Goal: Use online tool/utility: Use online tool/utility

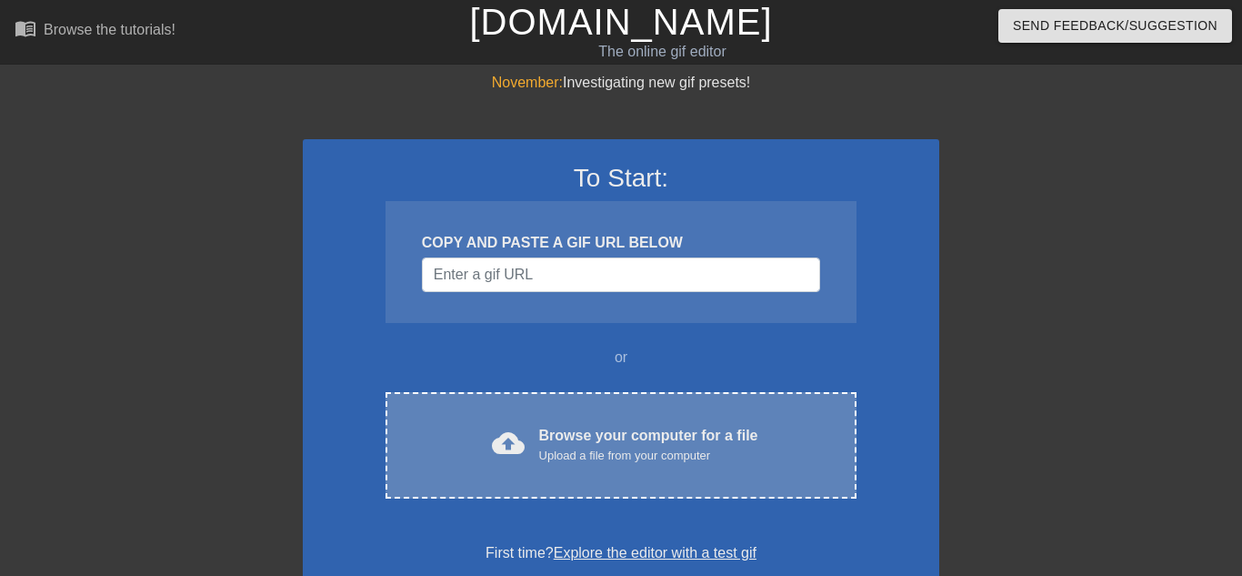
click at [567, 443] on div "Browse your computer for a file Upload a file from your computer" at bounding box center [648, 445] width 219 height 40
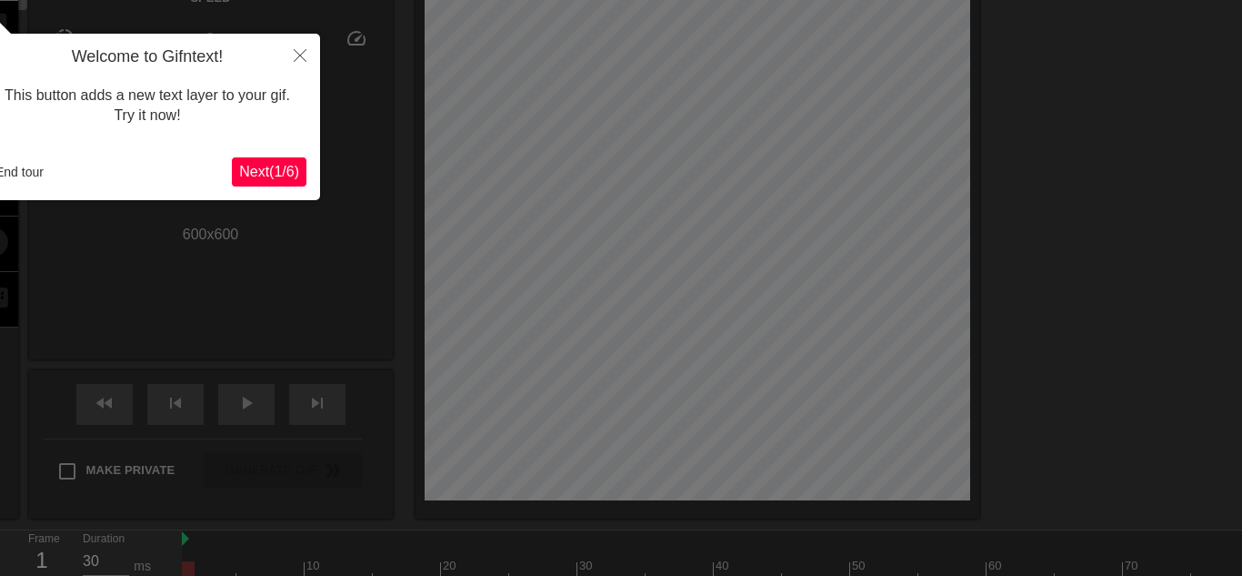
scroll to position [45, 0]
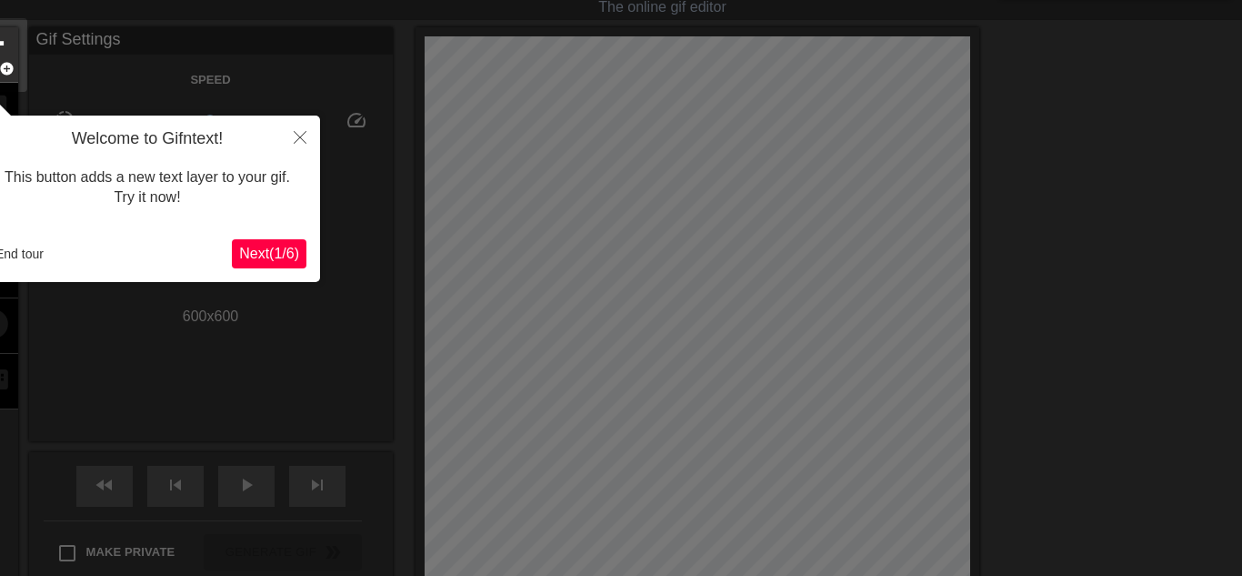
click at [286, 261] on span "Next ( 1 / 6 )" at bounding box center [269, 253] width 60 height 15
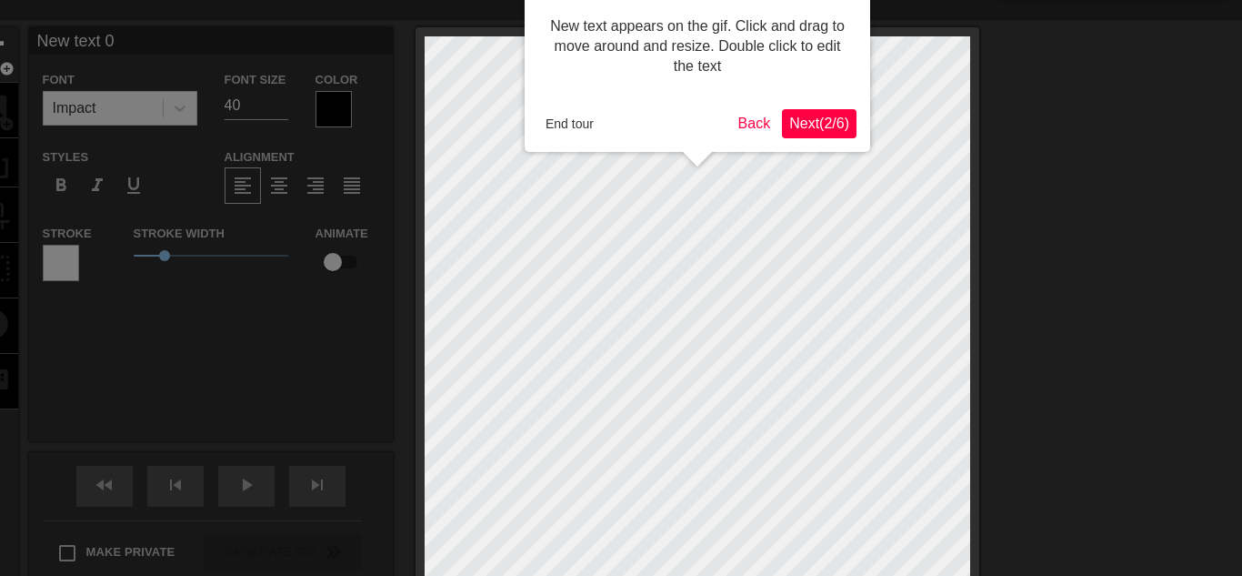
scroll to position [0, 0]
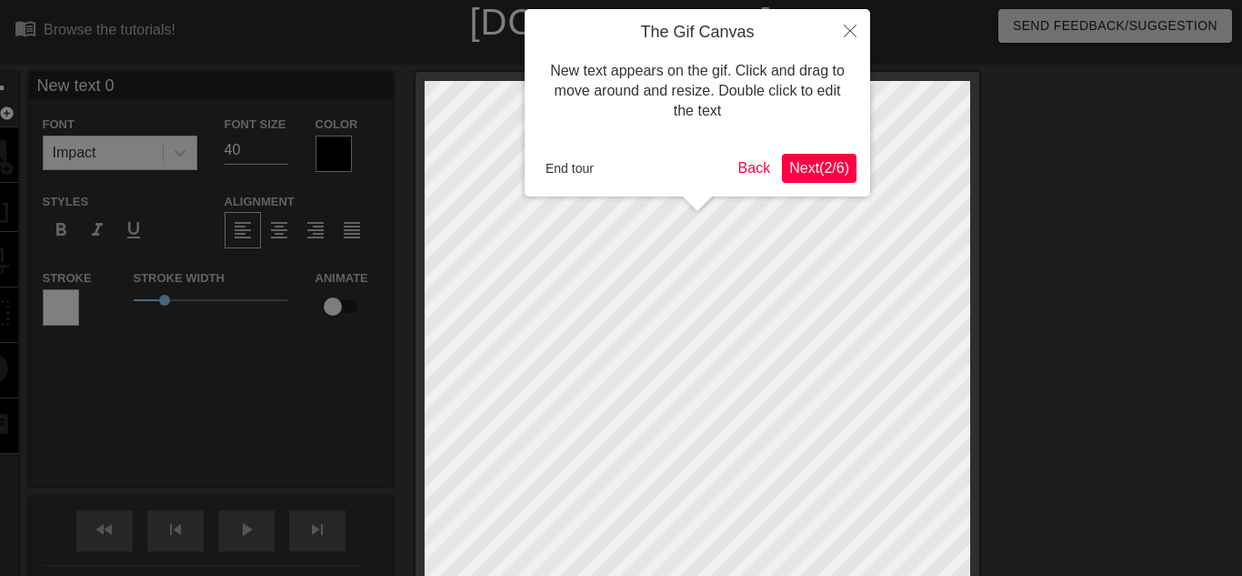
click at [828, 166] on span "Next ( 2 / 6 )" at bounding box center [819, 167] width 60 height 15
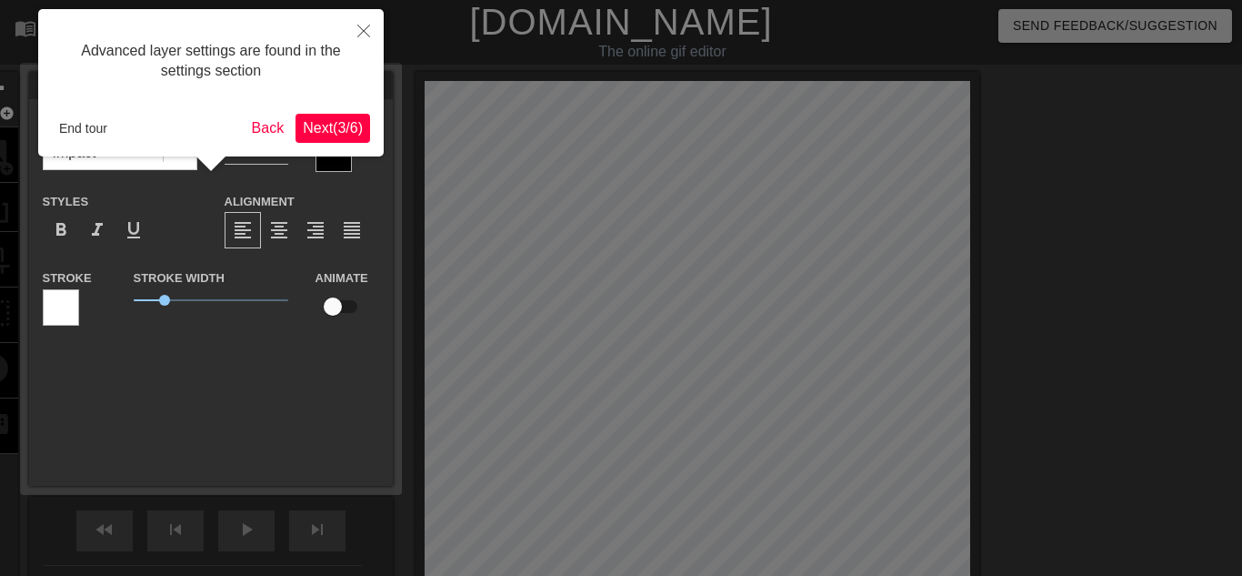
scroll to position [45, 0]
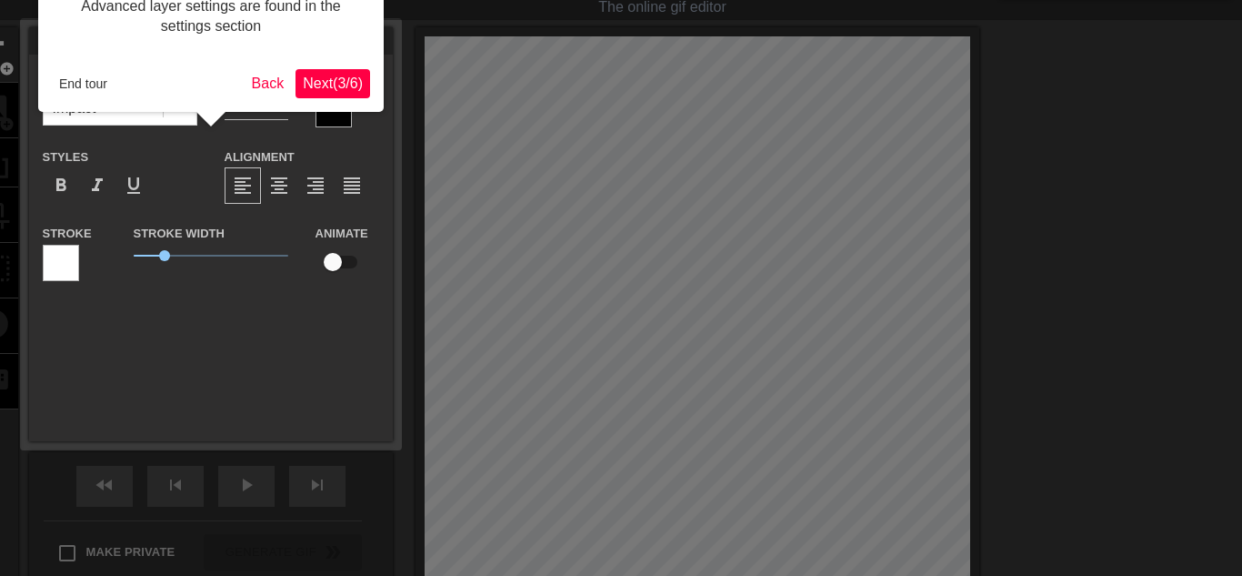
click at [327, 76] on span "Next ( 3 / 6 )" at bounding box center [333, 82] width 60 height 15
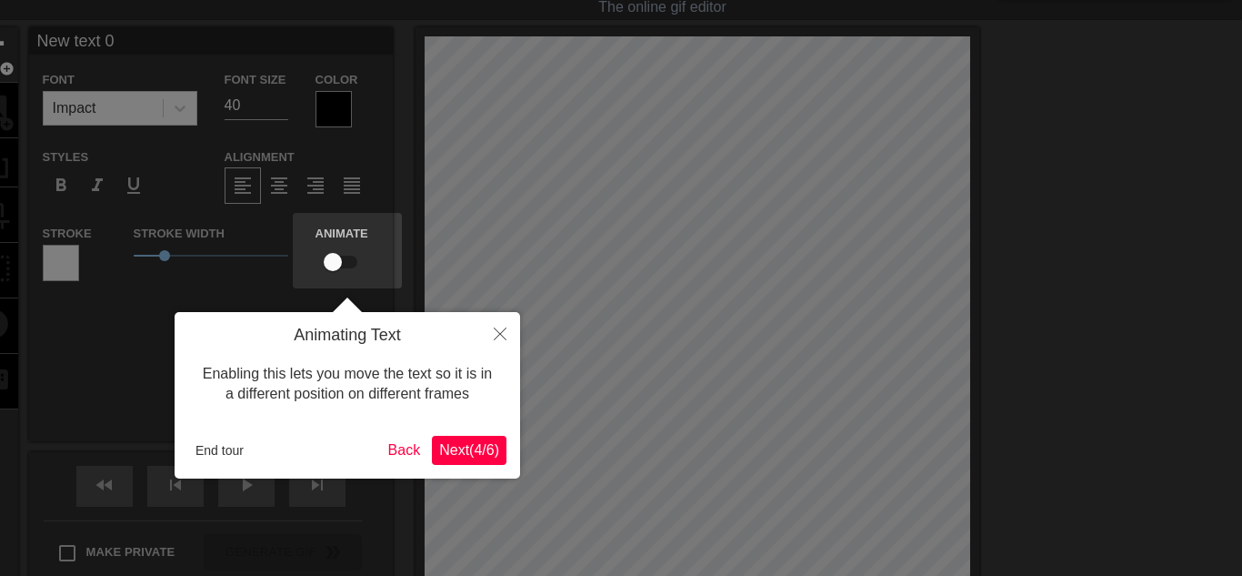
scroll to position [0, 0]
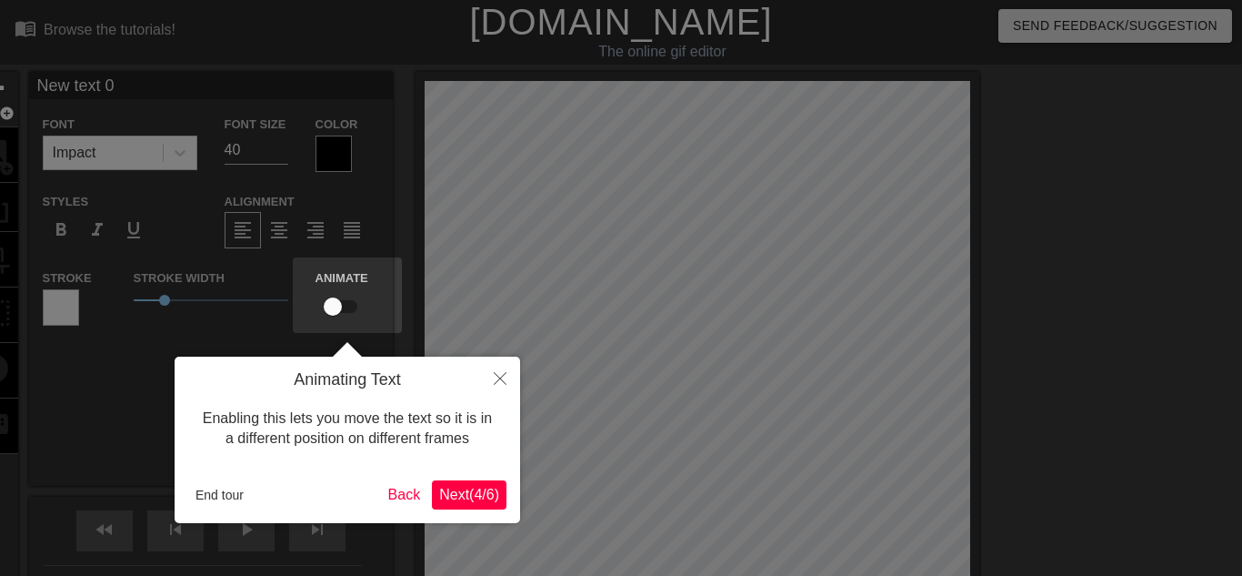
click at [457, 493] on span "Next ( 4 / 6 )" at bounding box center [469, 494] width 60 height 15
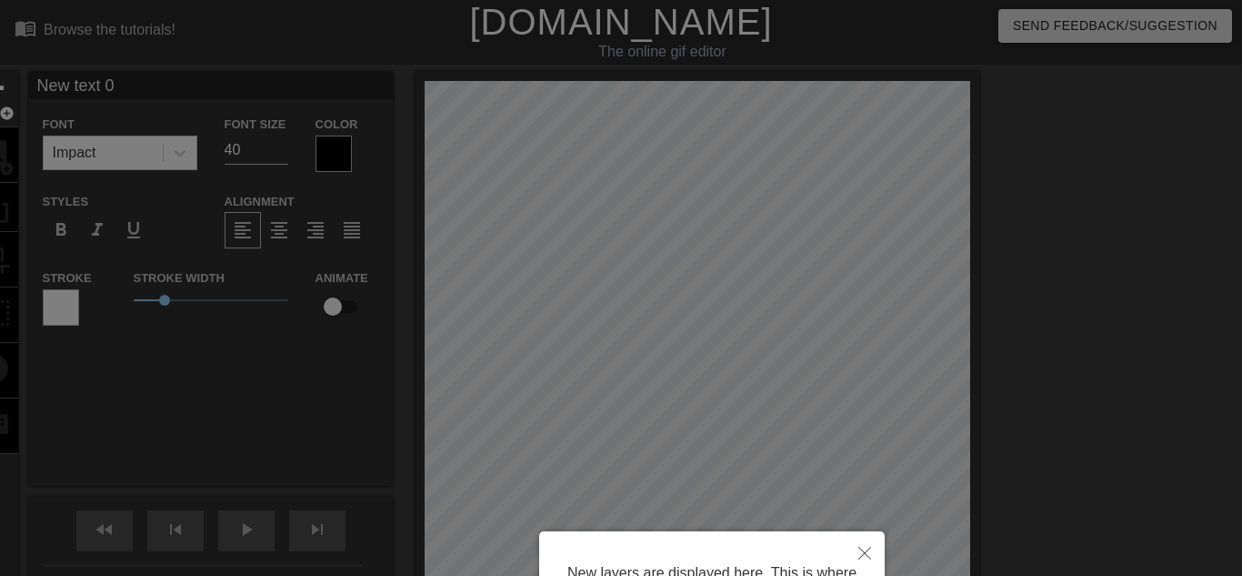
scroll to position [193, 0]
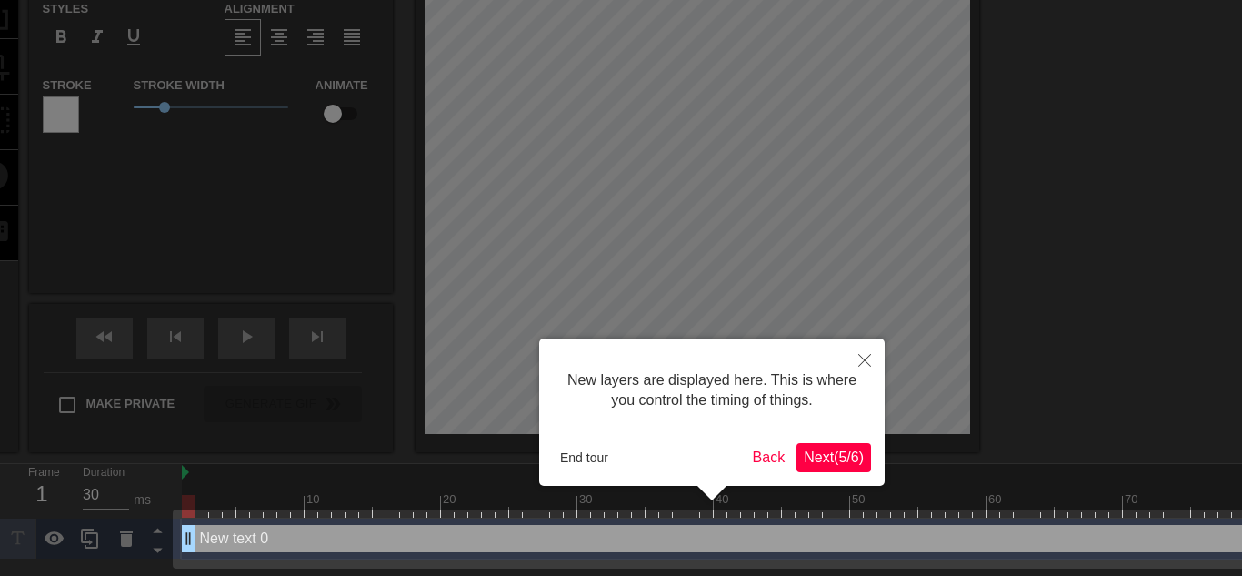
click at [853, 468] on button "Next ( 5 / 6 )" at bounding box center [834, 457] width 75 height 29
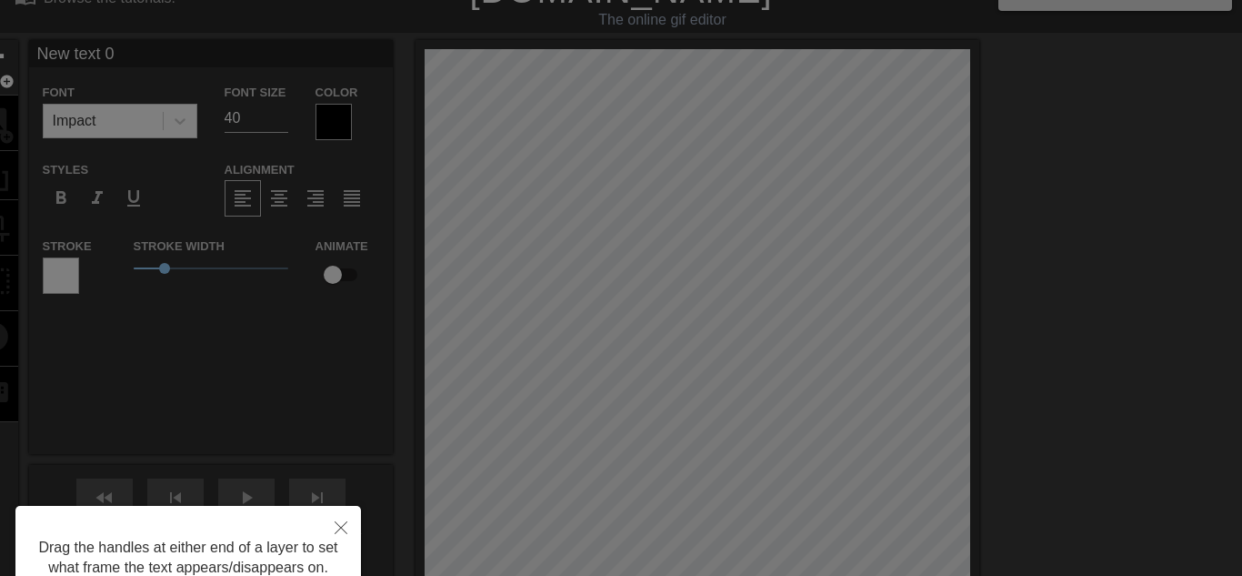
scroll to position [0, 0]
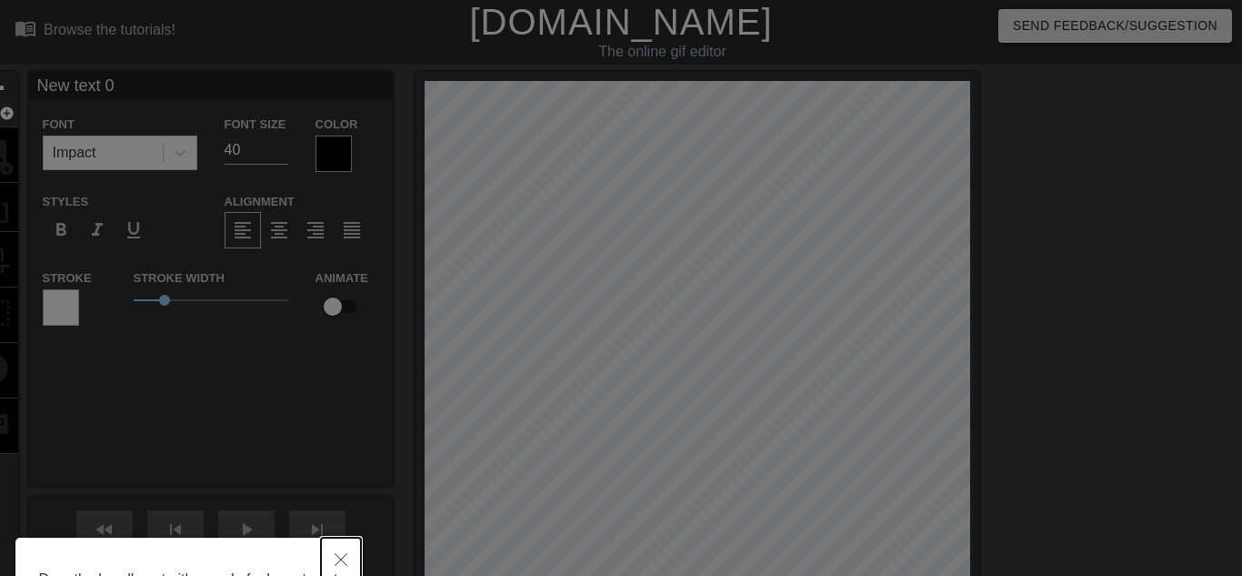
click at [345, 555] on icon "Close" at bounding box center [341, 559] width 13 height 13
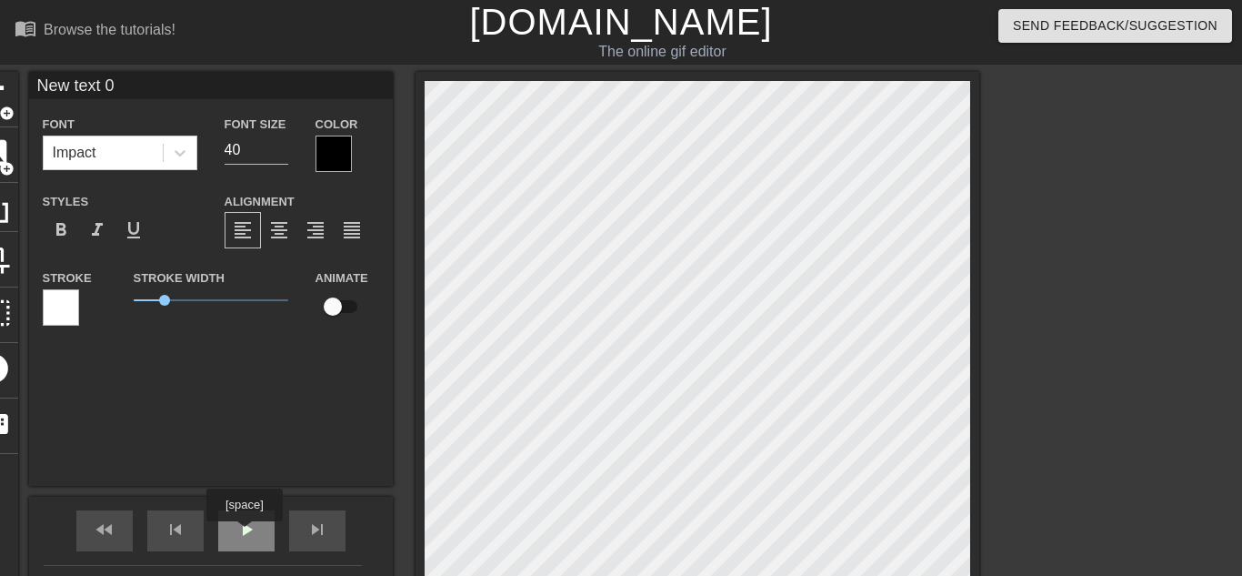
click at [245, 534] on span "play_arrow" at bounding box center [247, 529] width 22 height 22
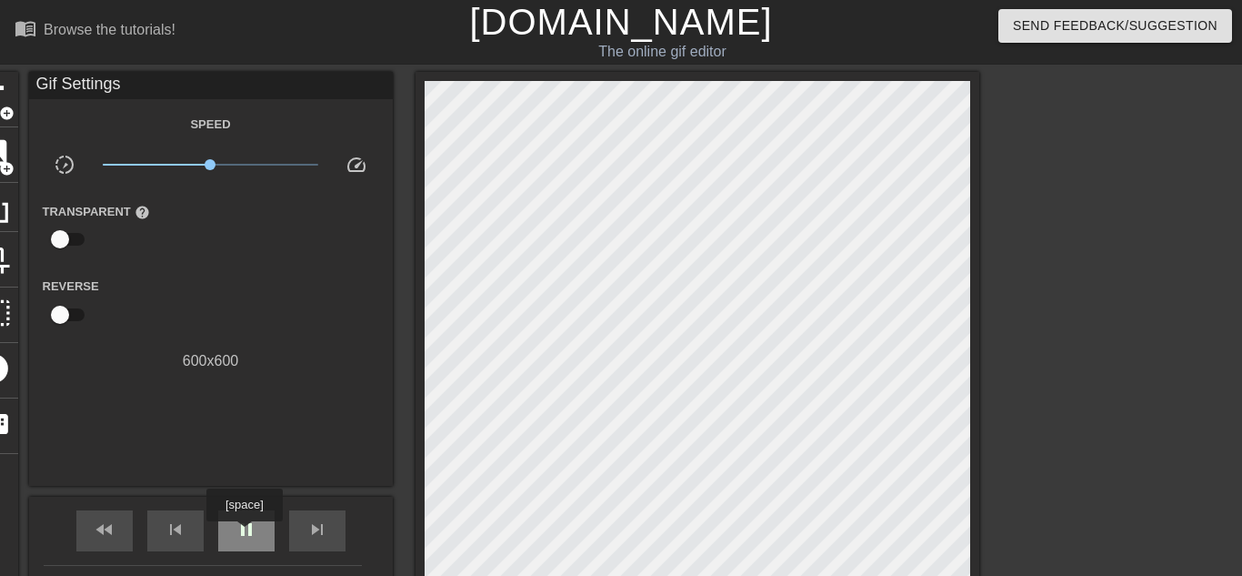
type input "30"
click at [245, 534] on span "pause" at bounding box center [247, 529] width 22 height 22
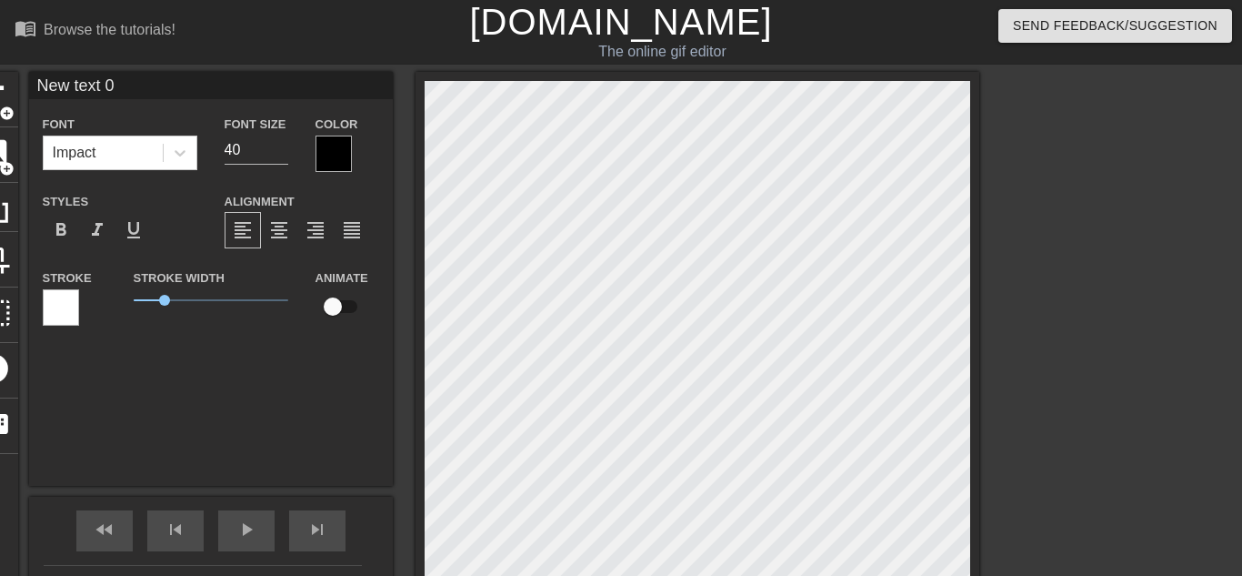
scroll to position [0, 4]
type input "Y"
type textarea "Y"
type input """
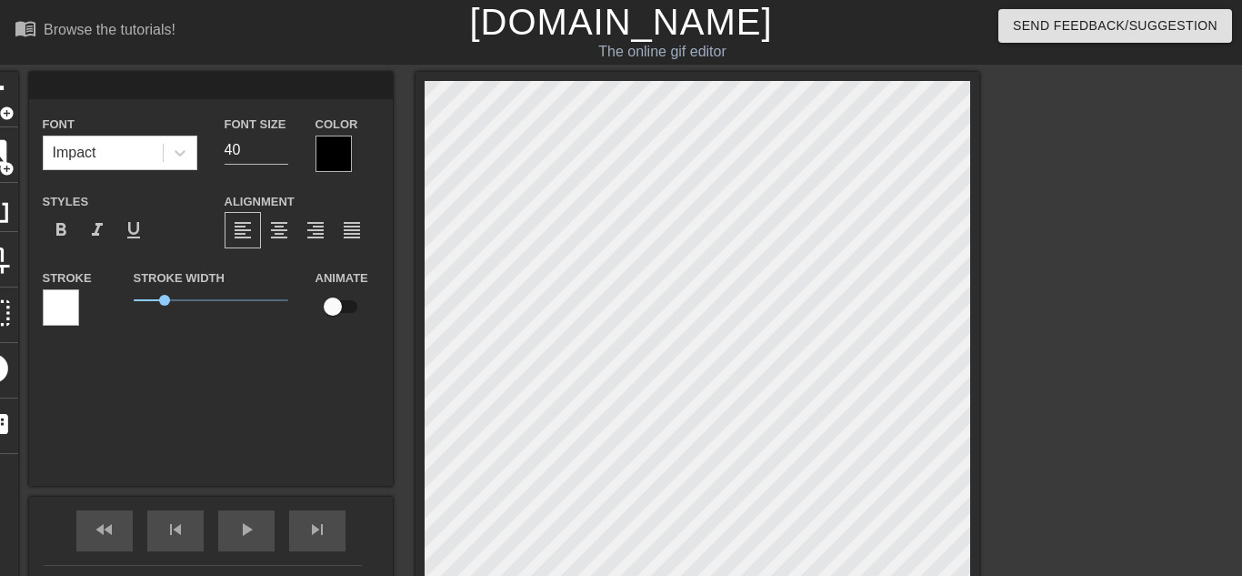
type textarea """
type input """"
type textarea """"
type input ""Y""
type textarea ""Y""
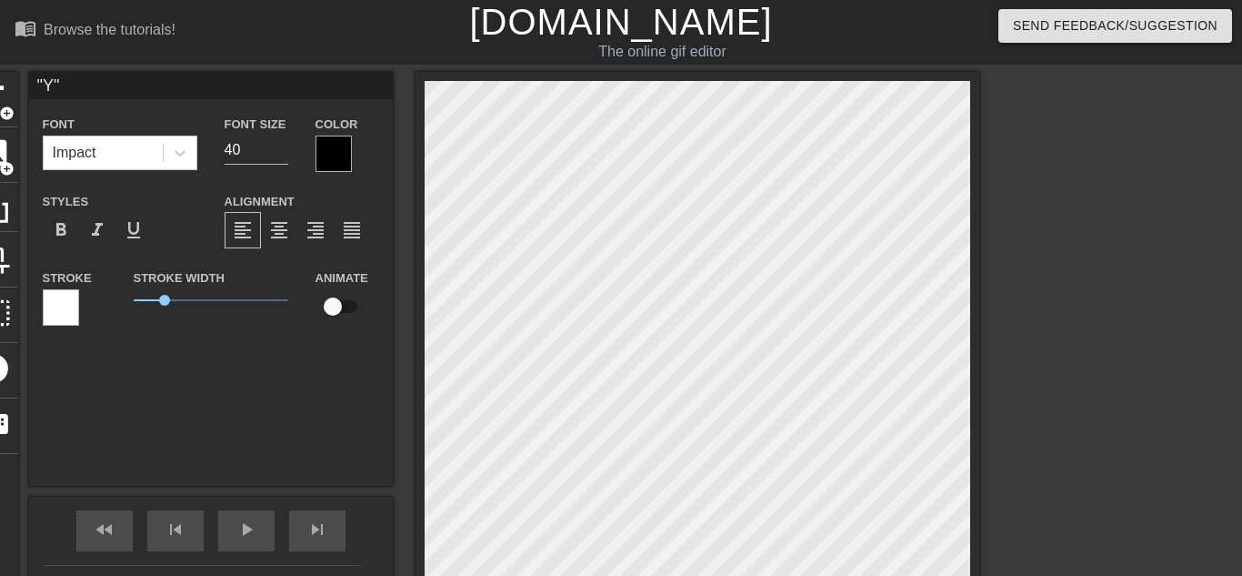
type input ""Yo""
type textarea ""Yo""
type input ""You""
type textarea ""Your""
type input ""Your""
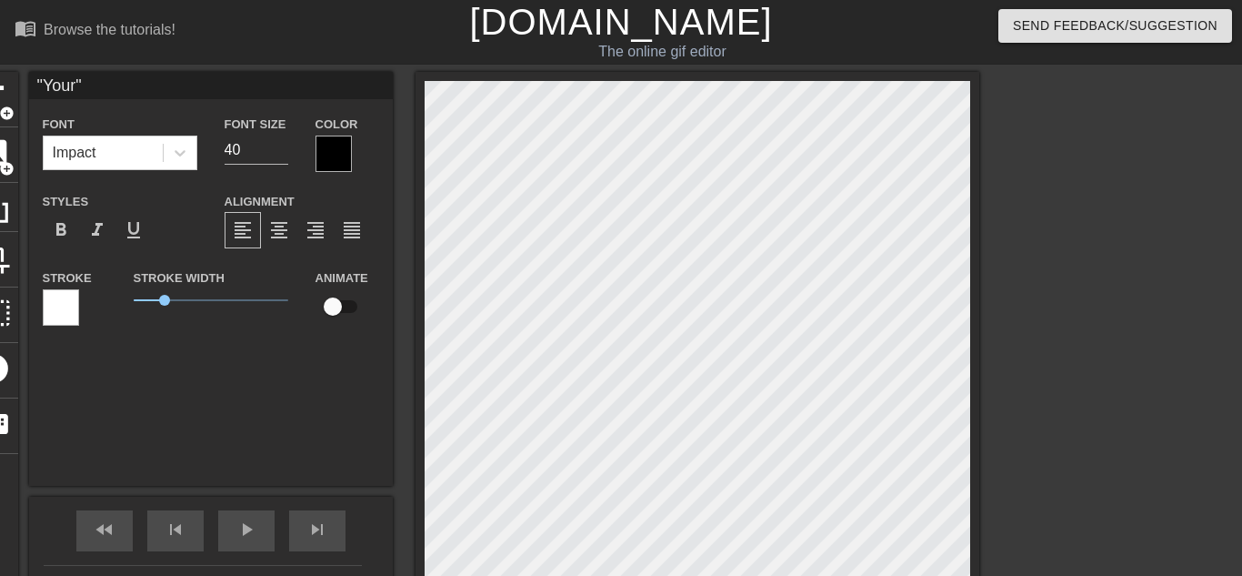
type textarea ""Your ""
type input ""Your d""
type textarea ""Your d""
type input ""Your do""
type textarea ""Your don""
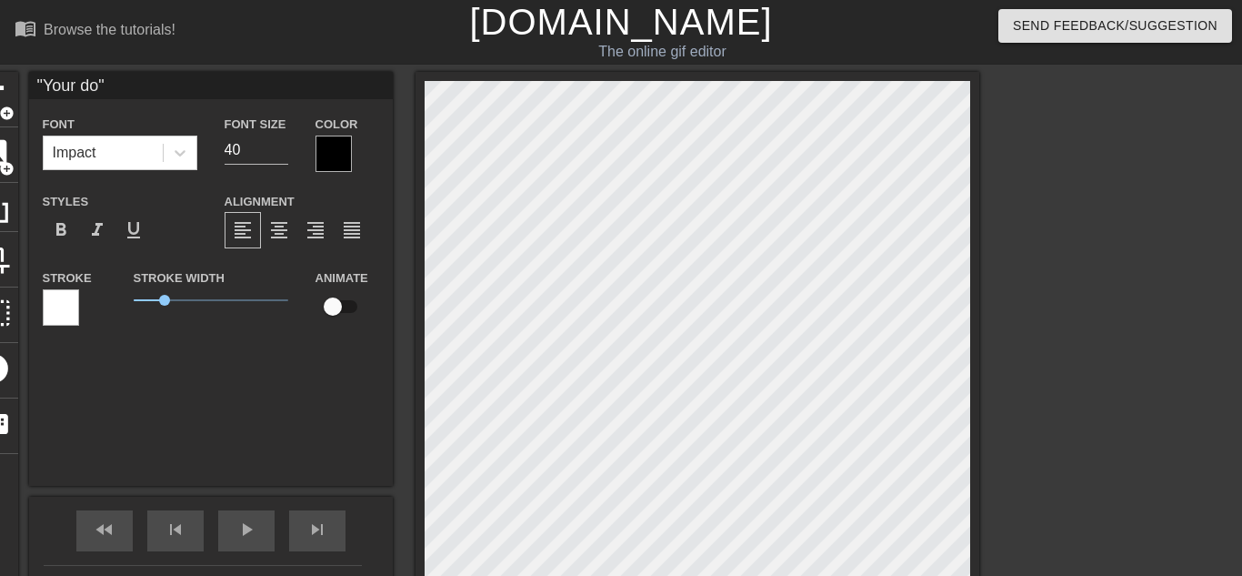
type input ""Your don""
type textarea ""Your [PERSON_NAME]""
type input ""Your [PERSON_NAME]""
type textarea ""Your [PERSON_NAME]""
type input ""Your donatio""
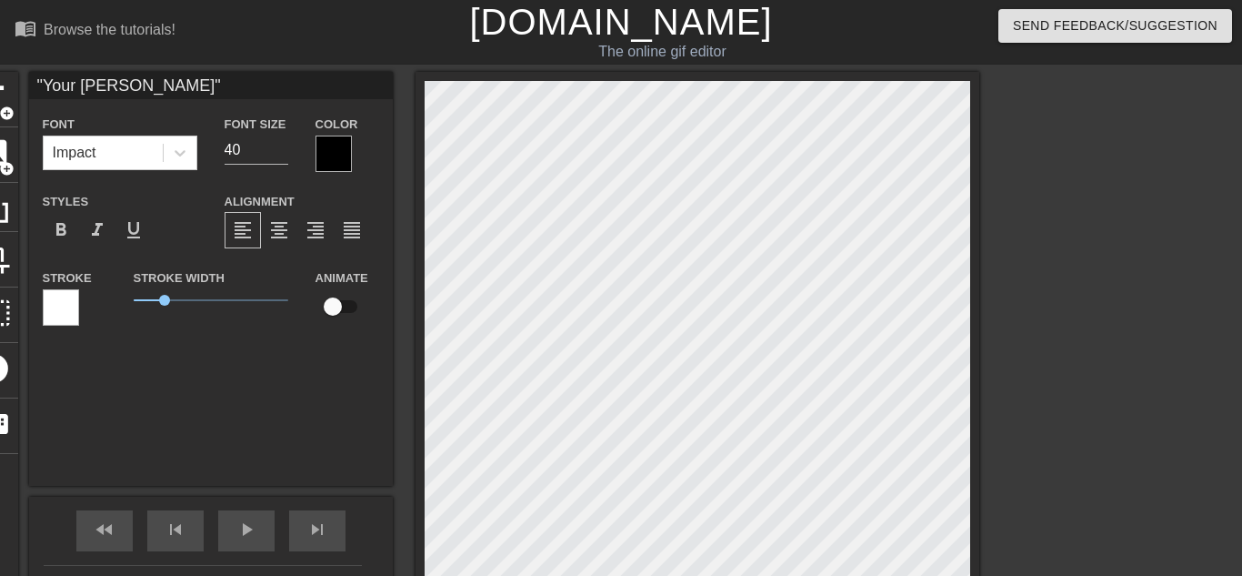
type textarea ""Your donatio""
type input ""Your donation""
type textarea ""Your donation""
type input ""Your donation ""
type textarea ""Your donation ""
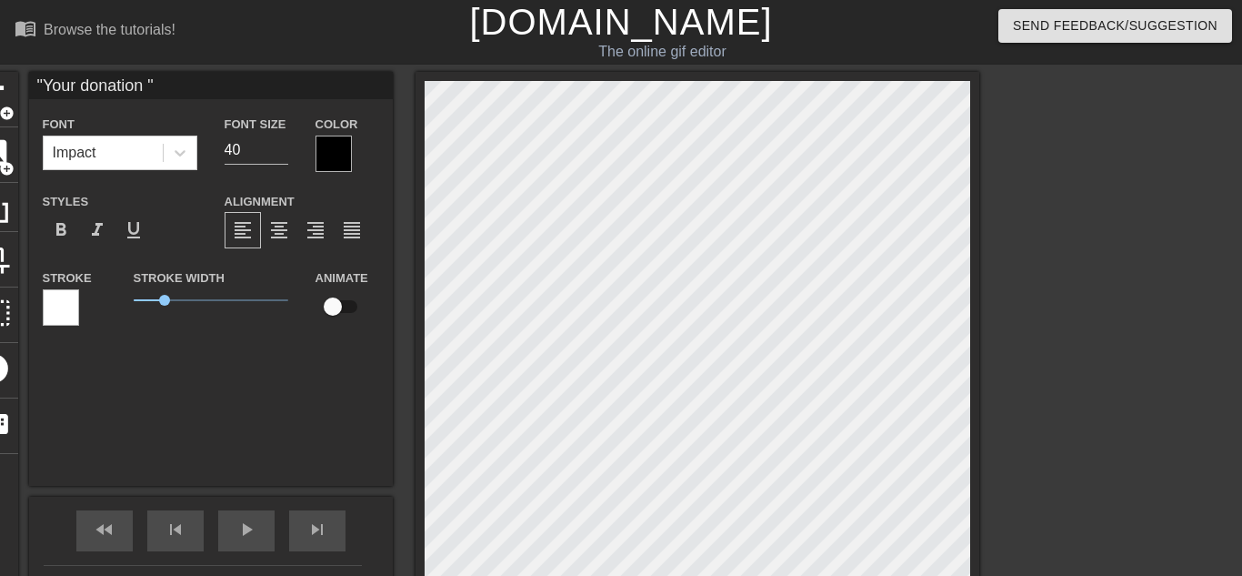
type input ""Your donation h""
type textarea ""Your donation ha""
type input ""Your donation has""
type textarea ""Your donation has""
type input ""Your donation has ""
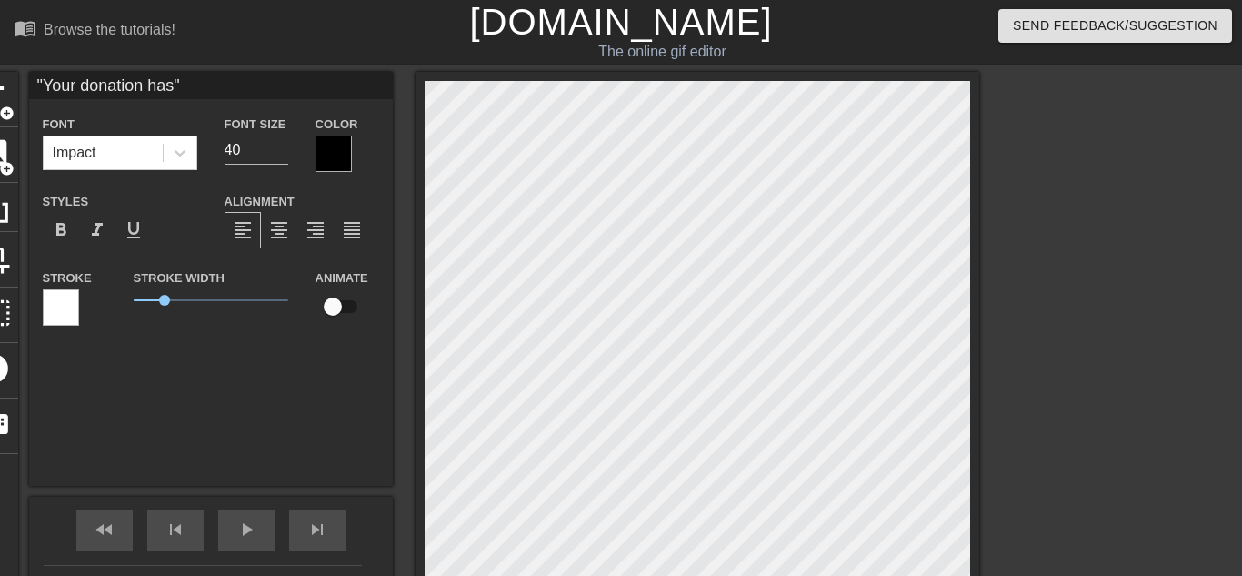
type textarea ""Your donation has ""
type input ""Your donation has a""
type textarea ""Your donation has a""
type input ""Your donation has a ""
type textarea ""Your donation has a ""
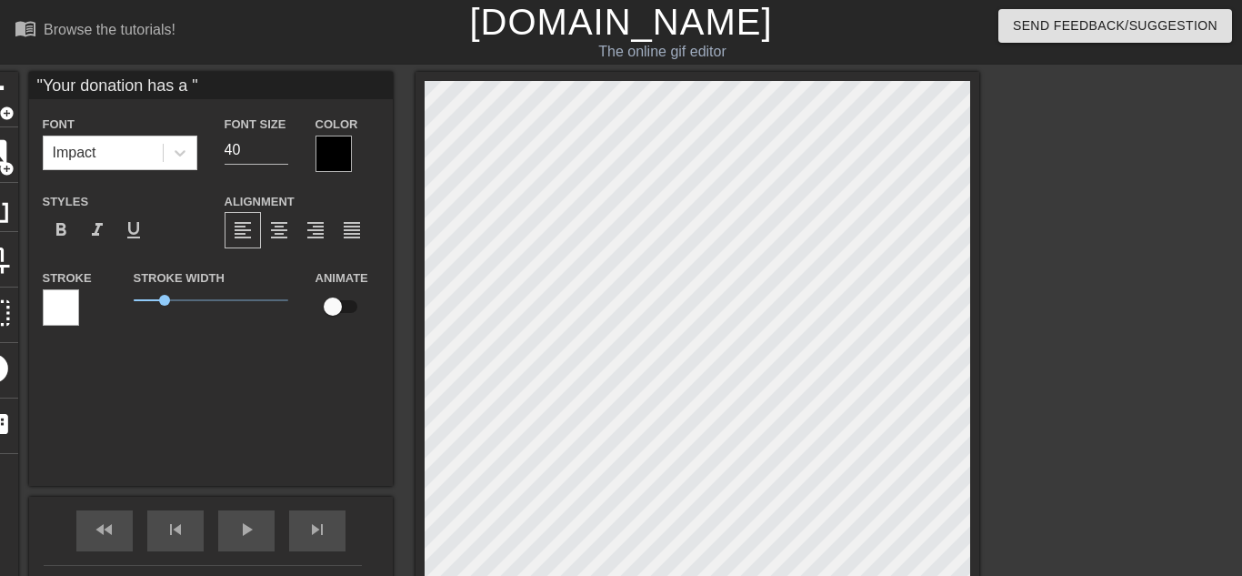
type input ""Your donation has a r""
type textarea ""Your donation has a r""
type input ""Your donation has a re""
type textarea ""Your donation has a re""
type input ""Your donation has a rea""
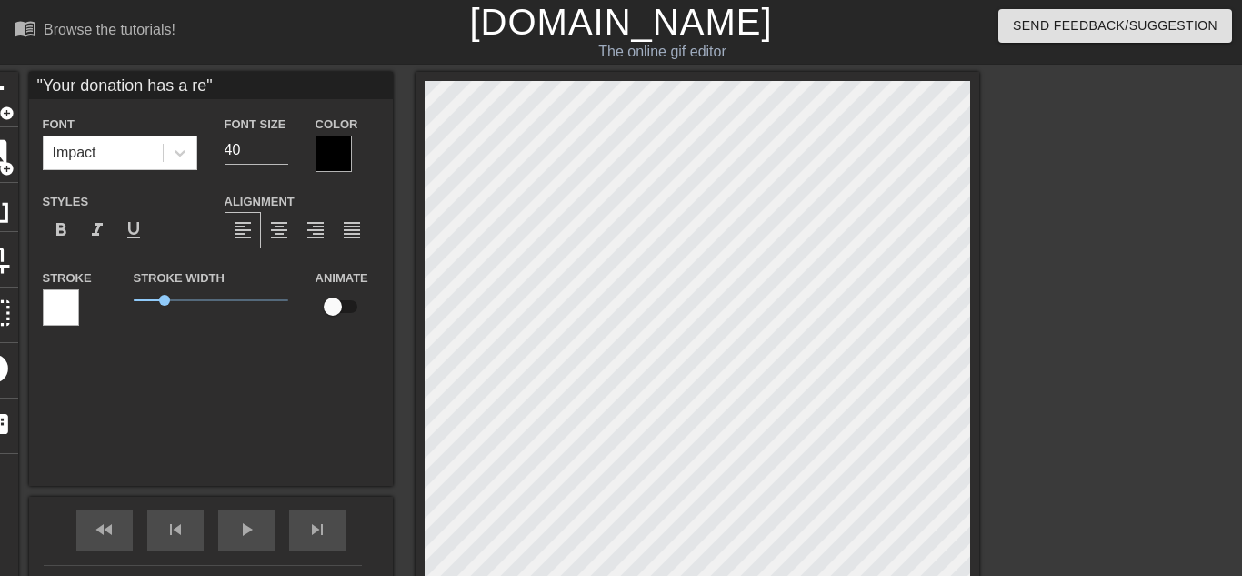
type textarea ""Your donation has a rea""
type input ""Your donation has a real""
type textarea ""Your donation has a real""
type input ""Your donation has a real ""
type textarea ""Your donation has a real i""
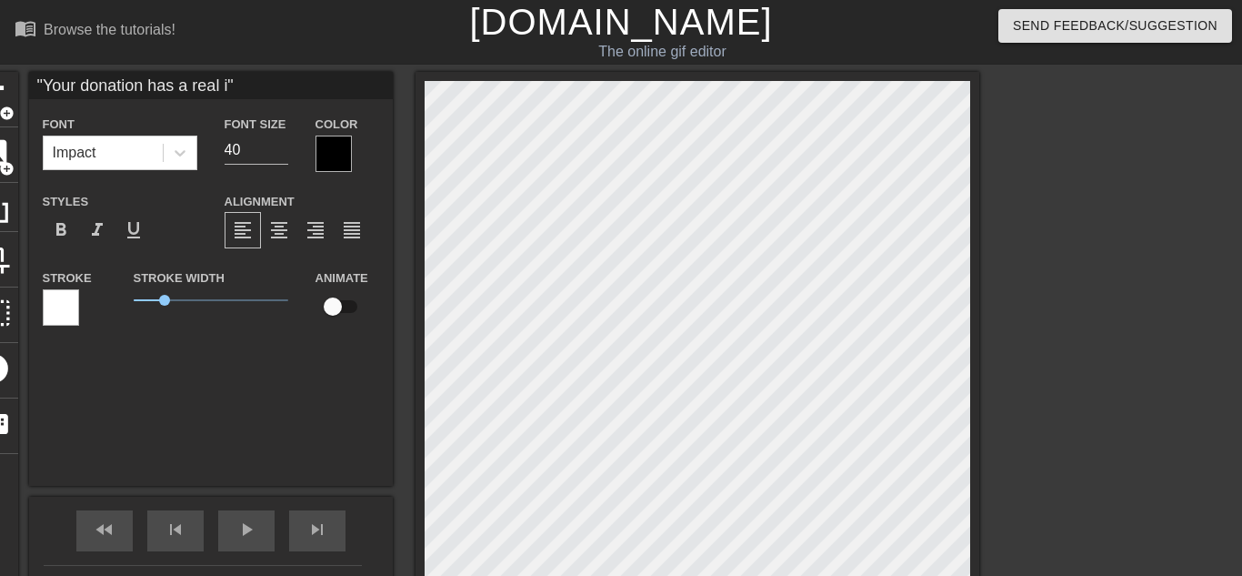
type input ""Your donation has a real im""
type textarea ""Your donation has a real im""
type input ""Your donation has a real imp""
type textarea ""Your donation has a real imp""
type input ""Your donation has a real impa""
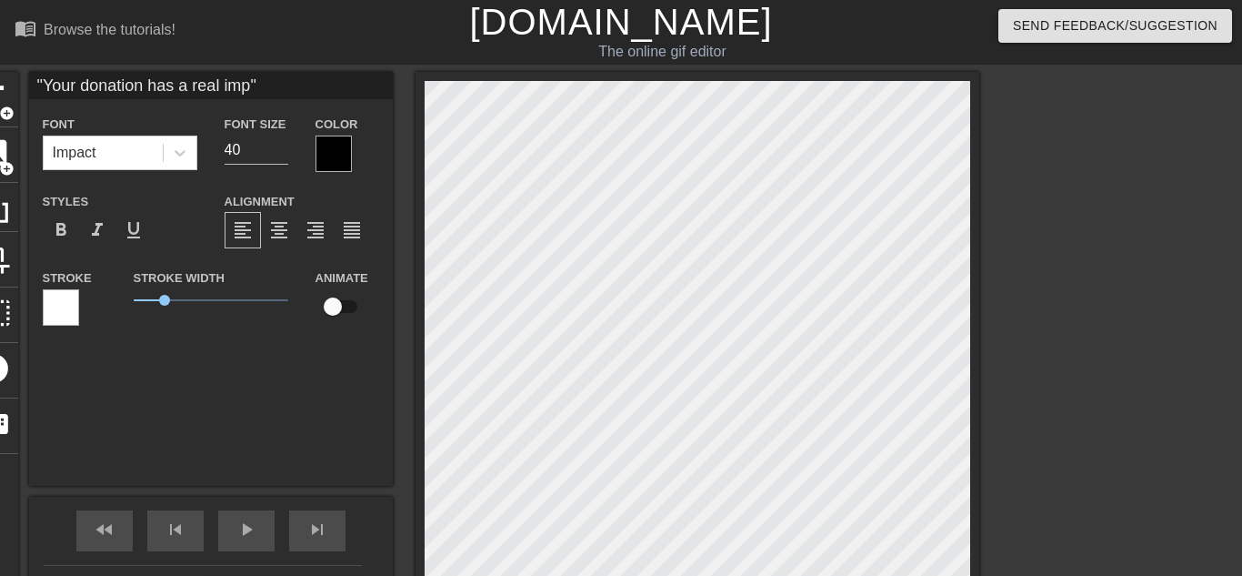
type textarea ""Your donation has a real impa""
type input ""Your donation has a real impac""
type textarea ""Your donation has a real impac""
type input ""Your donation has a real impact""
type textarea ""Your donation has a real impact ""
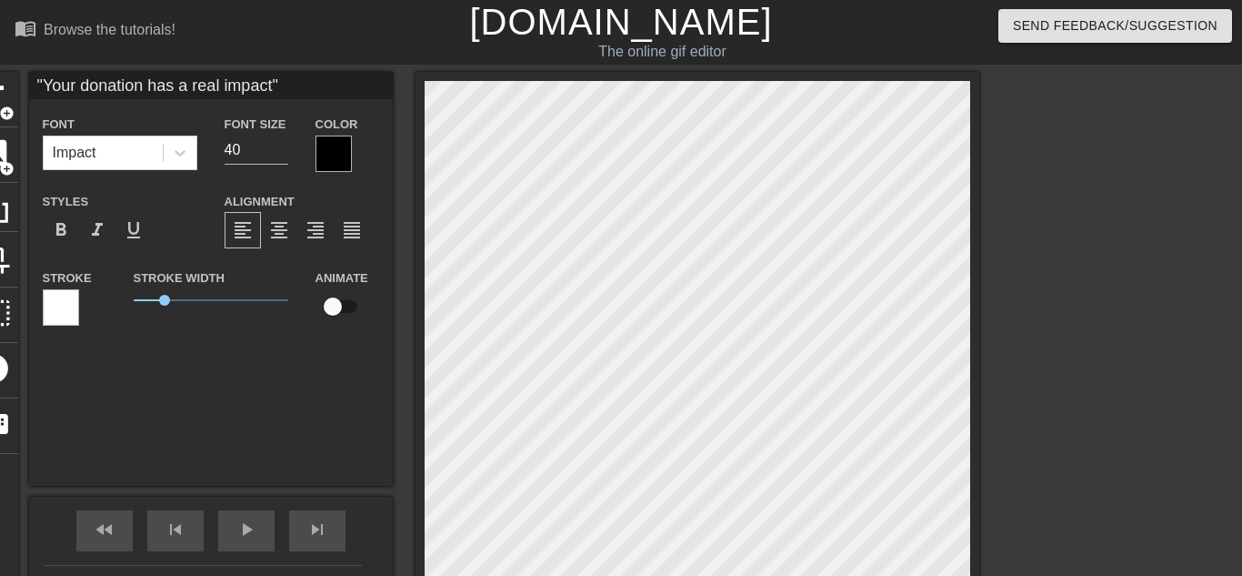
type input ""Your donation has a real impact ""
type textarea ""Your donation has a real impact o""
type input ""Your donation has a real impact on""
type textarea ""Your donation has a real impact on""
type input ""Your donation has a real impact on ""
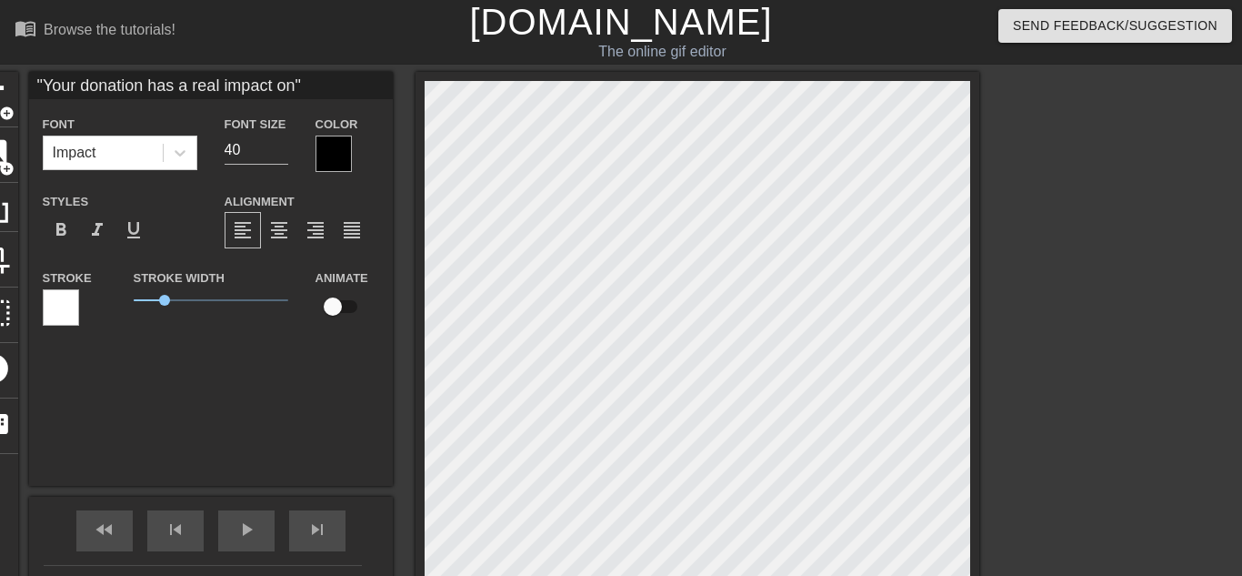
type textarea ""Your donation has a real impact on ""
type input ""Your donation has a real impact on t""
type textarea ""Your donation has a real impact on t""
type input ""Your donation has a real impact on th""
type textarea ""Your donation has a real impact on th""
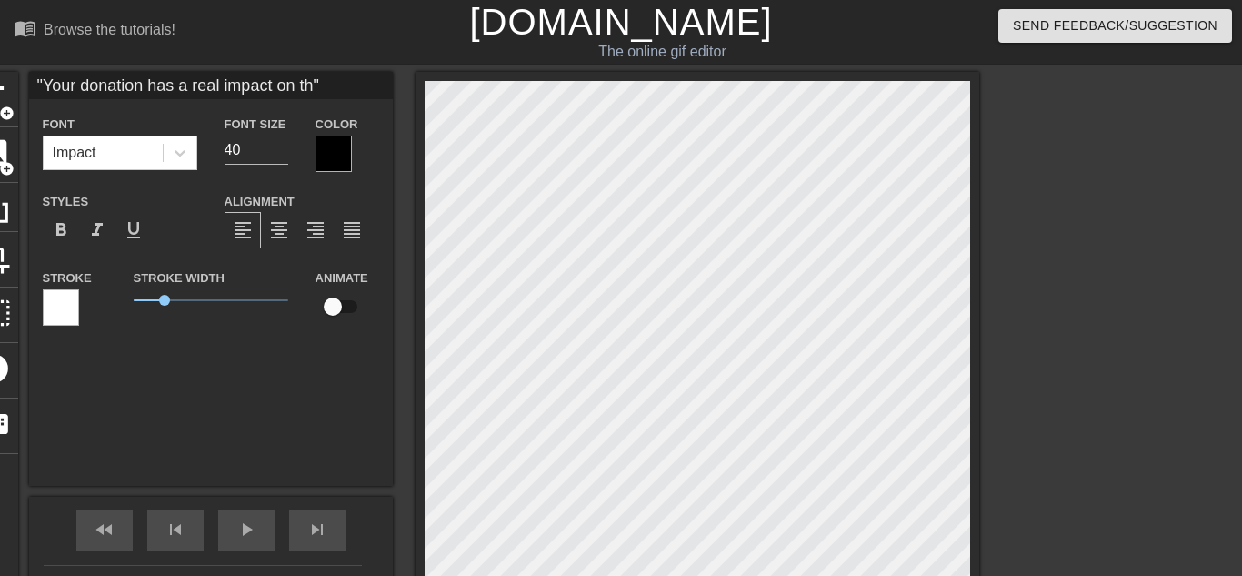
type input ""Your donation has a real impact on the""
type textarea ""Your donation has a real impact on the""
type input ""Your donation has a real impact on the ""
type textarea ""Your donation has a real impact on the f""
type input ""Your donation has a real impact on the f""
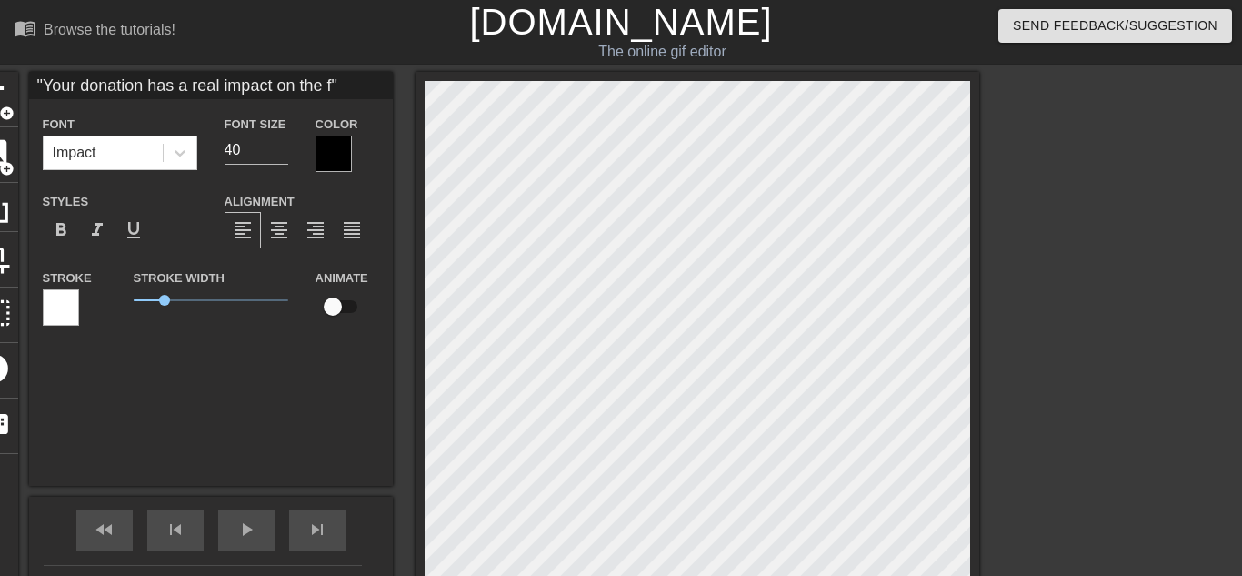
type textarea ""Your donation has a real impact on the fu""
type input ""Your donation has a real impact on the fu""
type textarea ""Your donation has a real impact on the fut""
type input ""Your donation has a real impact on the fut""
type textarea ""Your donation has a real impact on the futu""
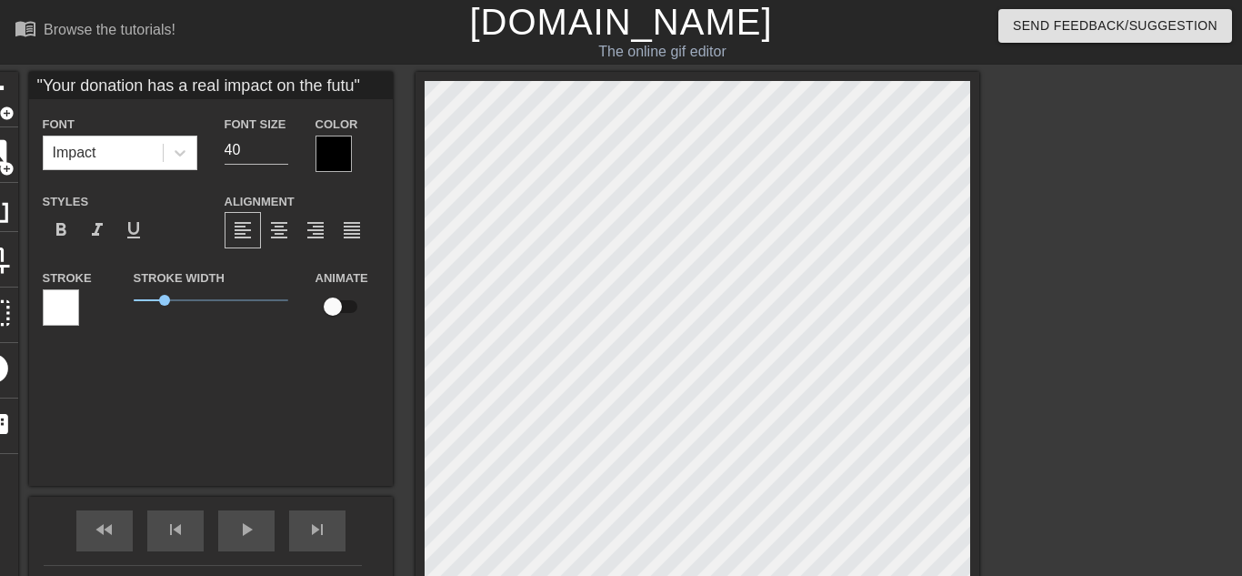
type input ""Your donation has a real impact on the futur""
type textarea ""Your donation has a real impact on the futur""
type input ""Your donation has a real impact on the future""
type textarea ""Your donation has a real impact on the future""
type input ""Your donation has a real impact on the future ""
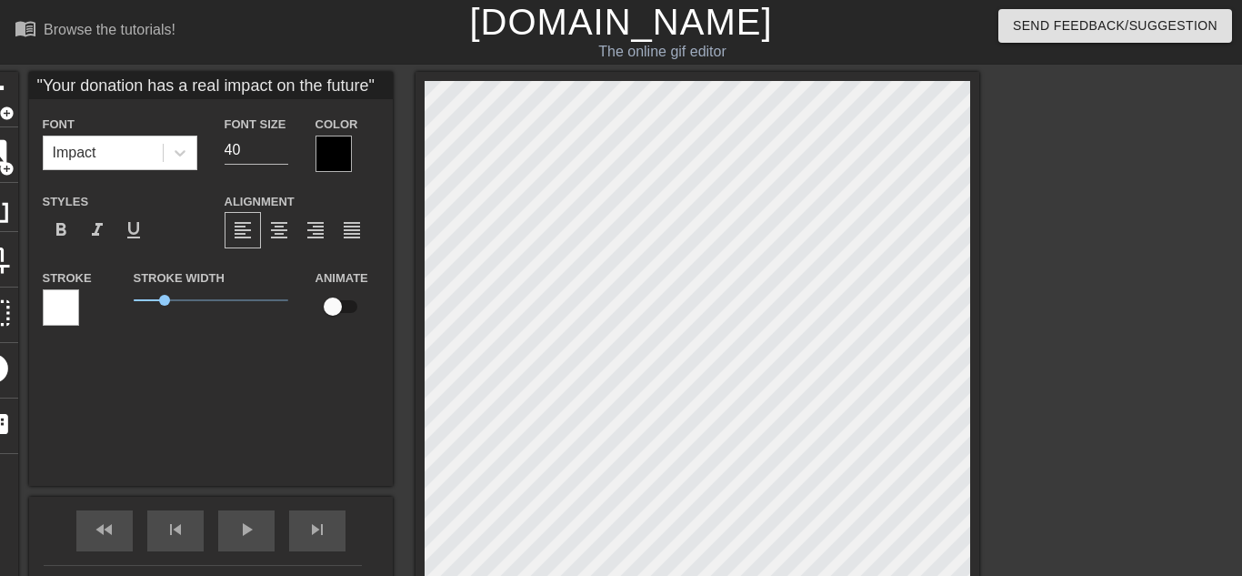
type textarea ""Your donation has a real impact on the future ""
type input ""Your donation has a real impact on the future o""
type textarea ""Your donation has a real impact on the future of""
type input ""Your donation has a real impact on the future of ""
type textarea ""Your donation has a real impact on the future of ""
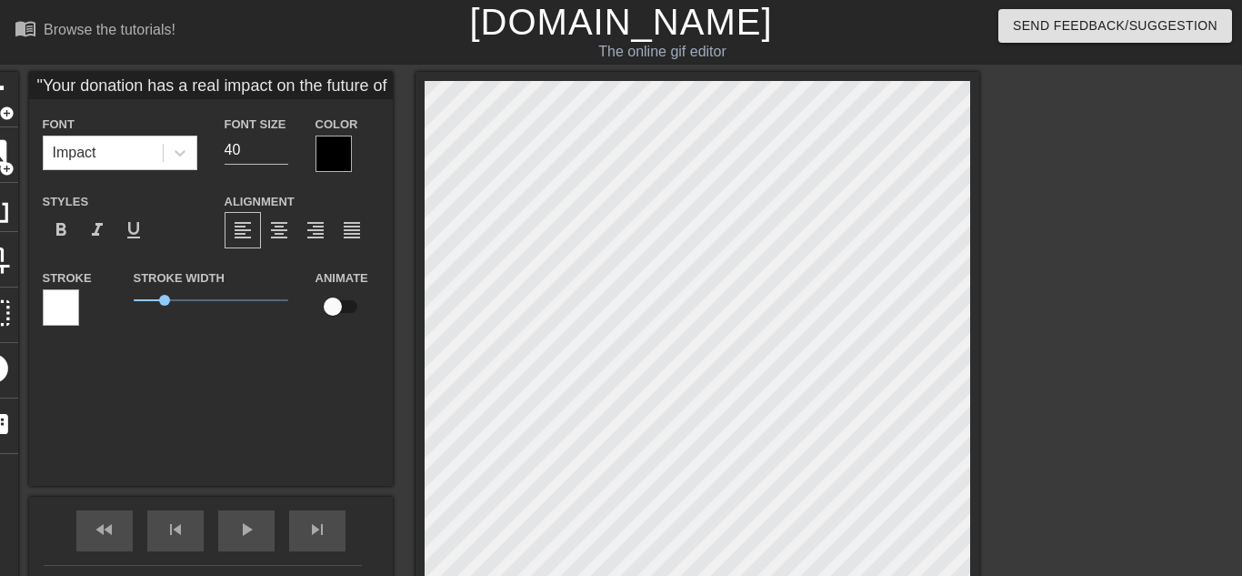
type input ""Your donation has a real impact on the future of t""
type textarea ""Your donation has a real impact on the future of t""
type input ""Your donation has a real impact on the future of th""
type textarea ""Your donation has a real impact on the future of thi""
type input ""Your donation has a real impact on the future of this""
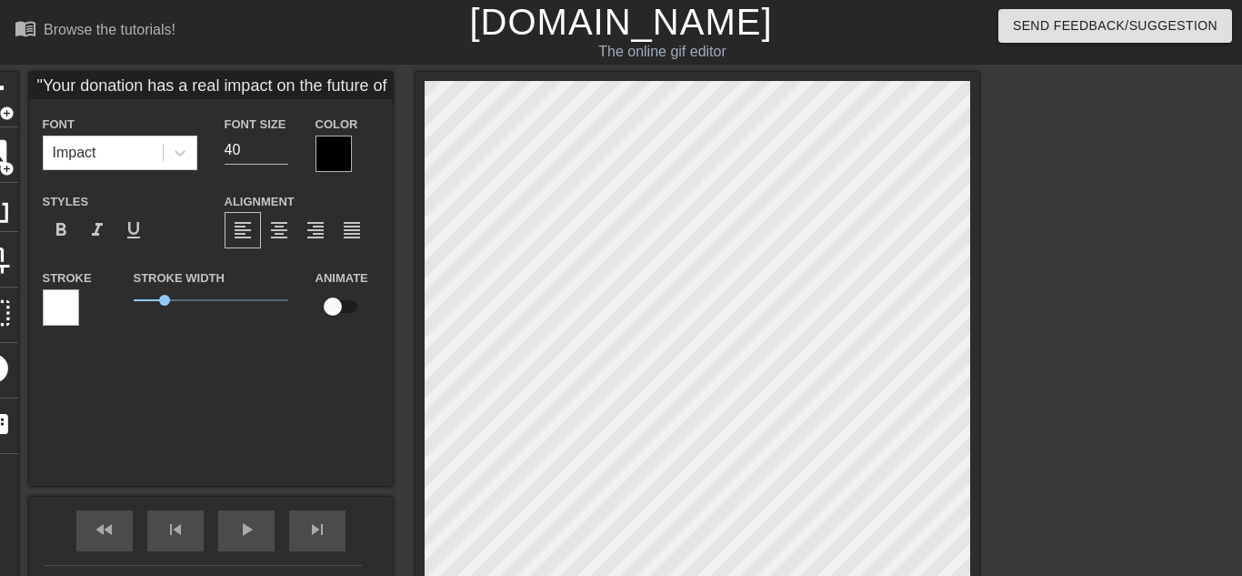
type textarea ""Your donation has a real impact on the future of this""
type input ""Your donation has a real impact on the future of this ""
type textarea ""Your donation has a real impact on the future of this ""
type input ""Your donation has a real impact on the future of this d""
type textarea ""Your donation has a real impact on the future of this d""
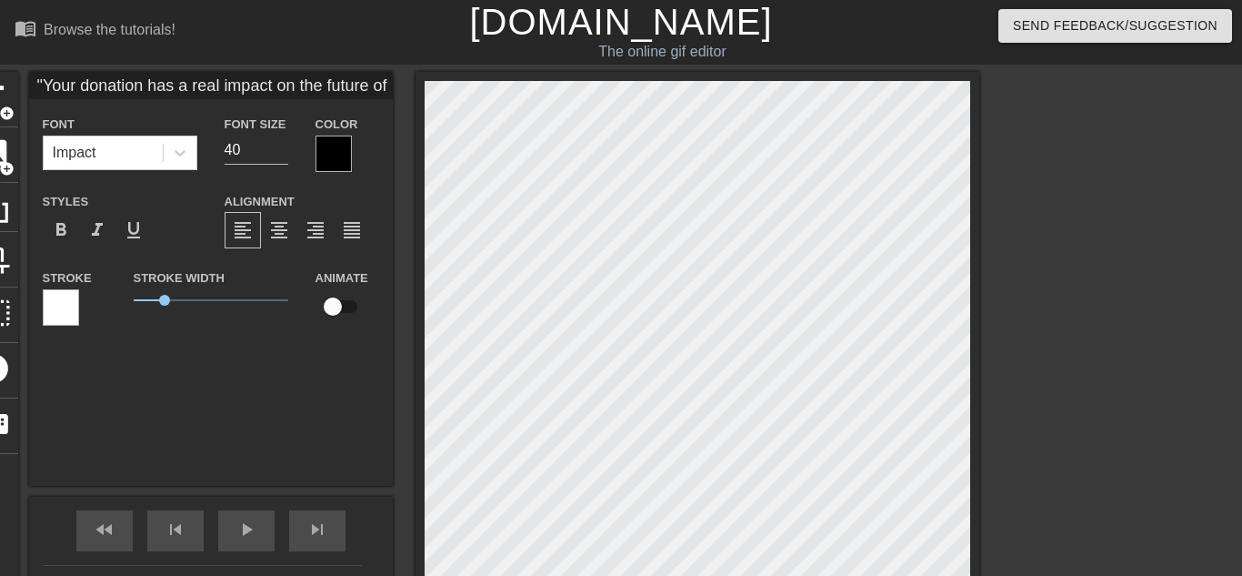
type input ""Your donation has a real impact on the future of this di""
type textarea ""Your donation has a real impact on the future of this di""
type input ""Your donation has a real impact on the future of this dis""
type textarea ""Your donation has a real impact on the future of this dist""
type input ""Your donation has a real impact on the future of this distr""
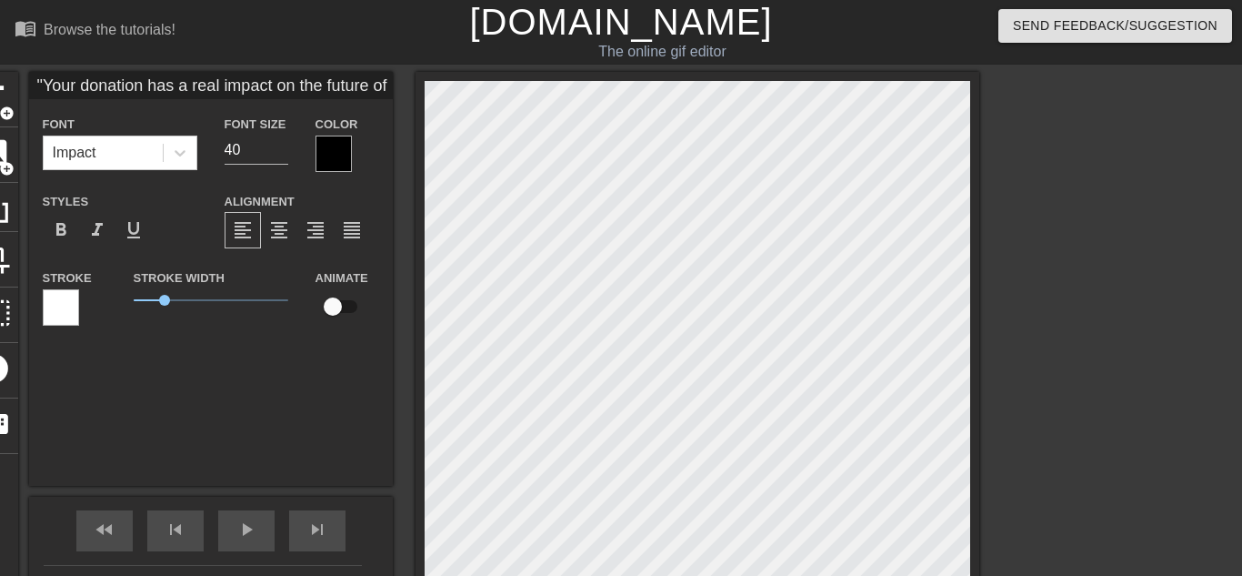
type textarea ""Your donation has a real impact on the future of this distr""
type input ""Your donation has a real impact on the future of this distri""
type textarea ""Your donation has a real impact on the future of this distri""
type input ""Your donation has a real impact on the future of this distric""
type textarea ""Your donation has a real impact on the future of this distric""
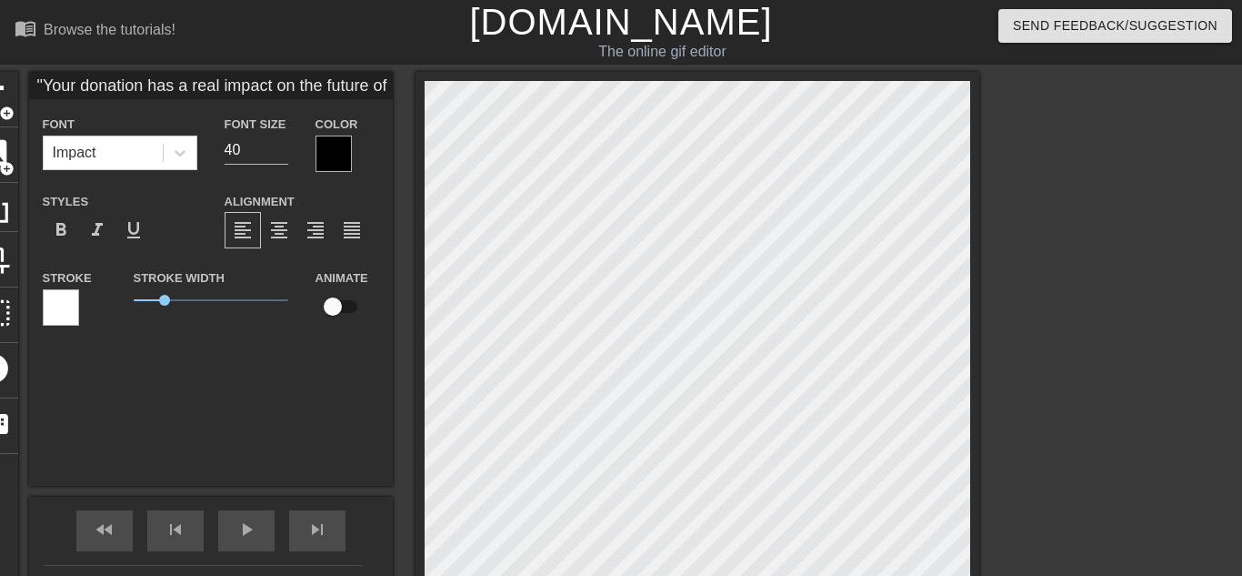
type input ""Your donation has a real impact on the future of this district""
type textarea ""Your donation has a real impact on the future of this district.""
type input ""Your donation has a real impact on the future of this district. ""
type textarea ""Your donation has a real impact on the future of this district. ""
type input ""Your donation has a real impact on the future of this district. T""
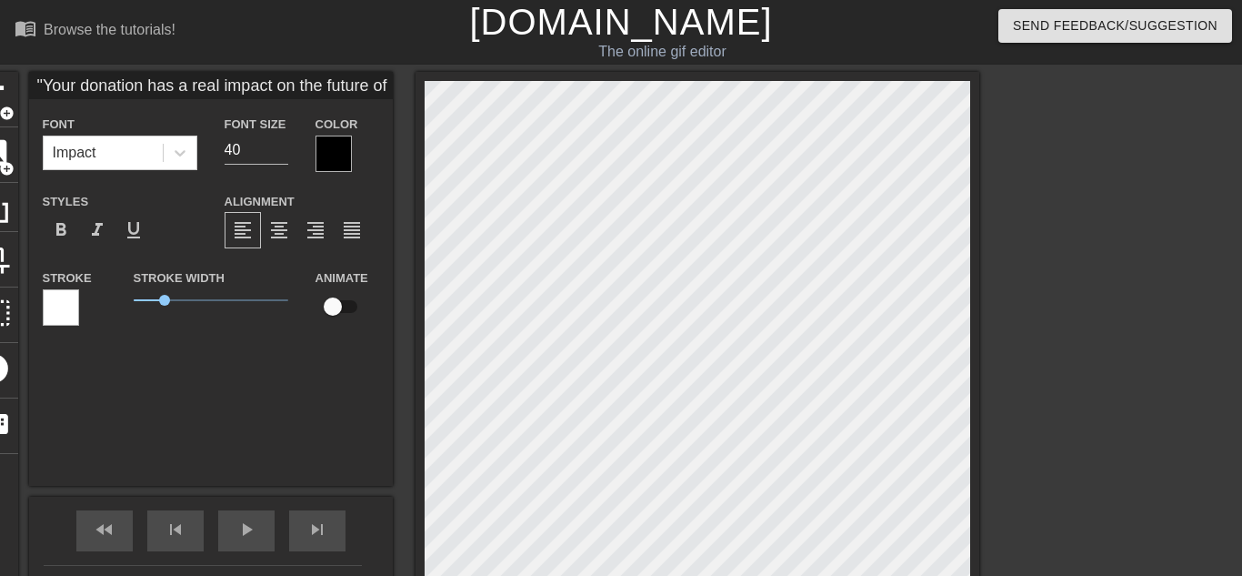
type textarea ""Your donation has a real impact on the future of this district. Th""
type input ""Your donation has a real impact on the future of this district. Th""
type textarea ""Your donation has a real impact on the future of this district. Tha""
type input ""Your donation has a real impact on the future of this district. Than""
type textarea ""Your donation has a real impact on the future of this district. Than""
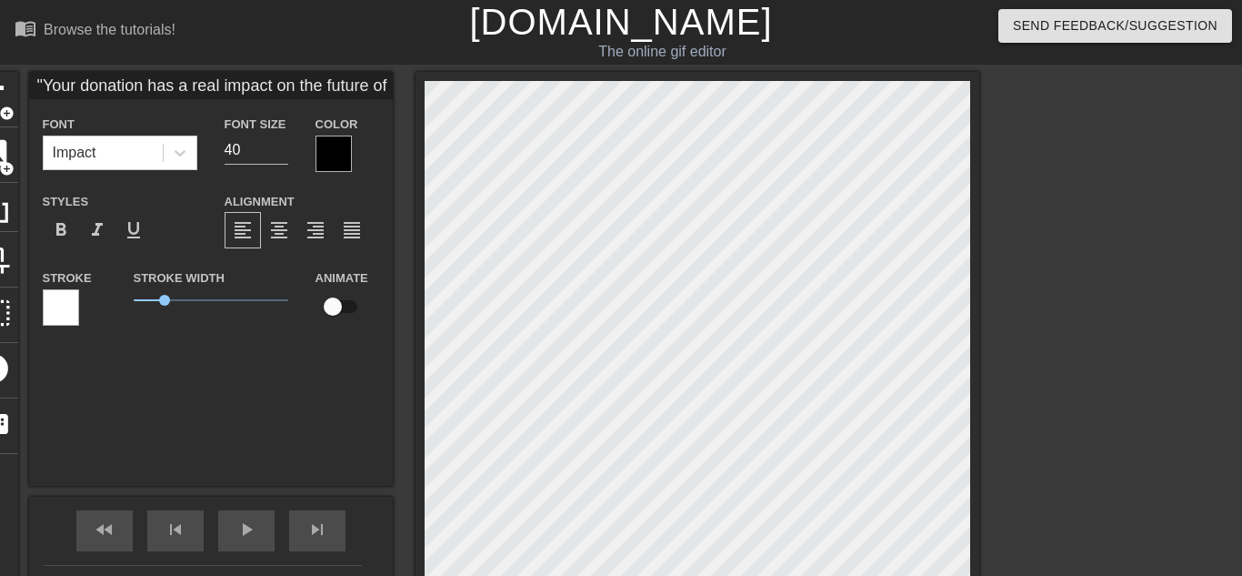
type input ""Your donation has a real impact on the future of this district. Thank""
type textarea ""Your donation has a real impact on the future of this district. Thanks""
type input ""Your donation has a real impact on the future of this district. Thanks!""
type textarea ""Your donation has a real impact on the future of this district. Thanks!""
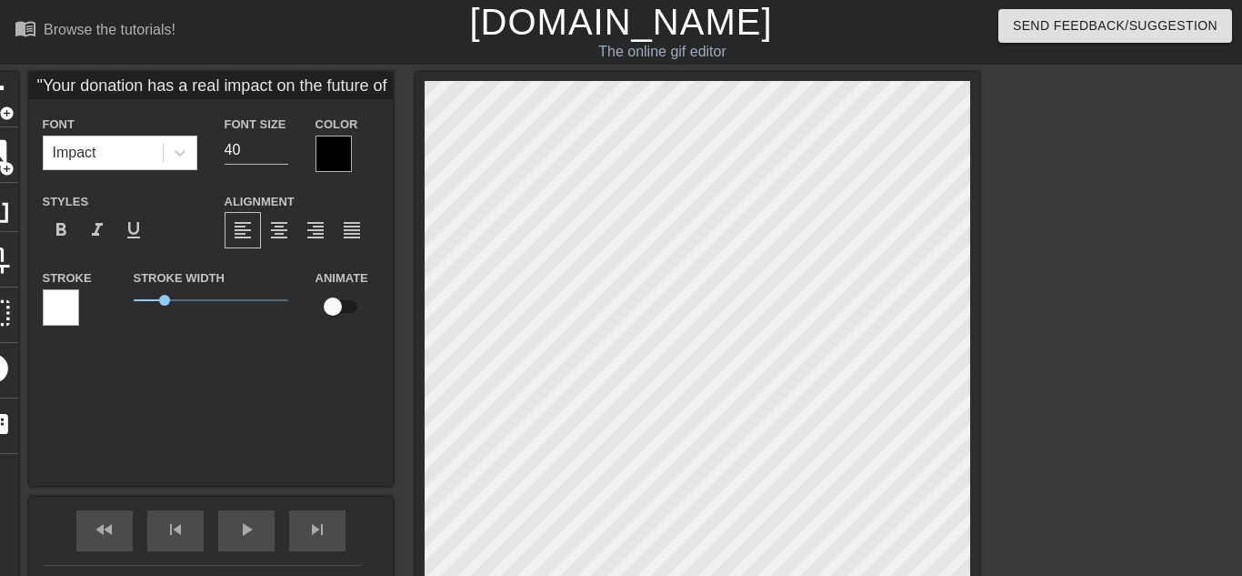
scroll to position [0, 17]
type input ""Your donation has a real impact on the future of this district. Thanks!""
type textarea ""Your donation has a real impact on the future of this district. Thanks!""
type input ""Your donation has a real impact on the future of this district. Thanks!""
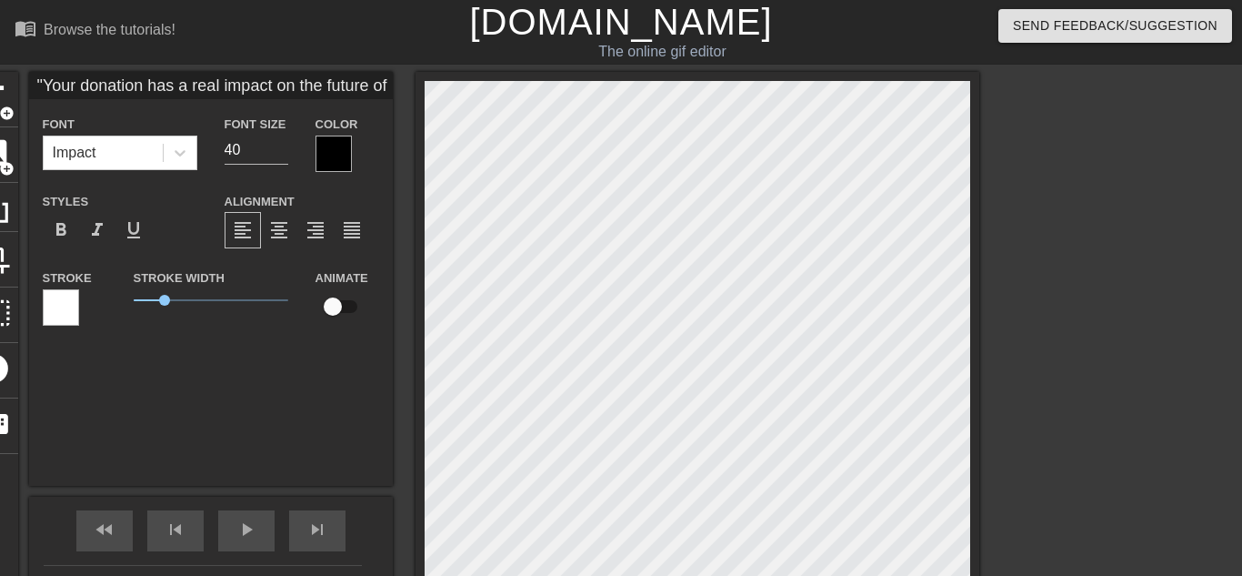
type textarea ""Your donation has a real impact on the future of this district. Thanks!""
type input ""Your donation has a real impact on the future of this district. Thanks!""
type textarea ""Your donation has a real impact on the future of this district. Thanks!""
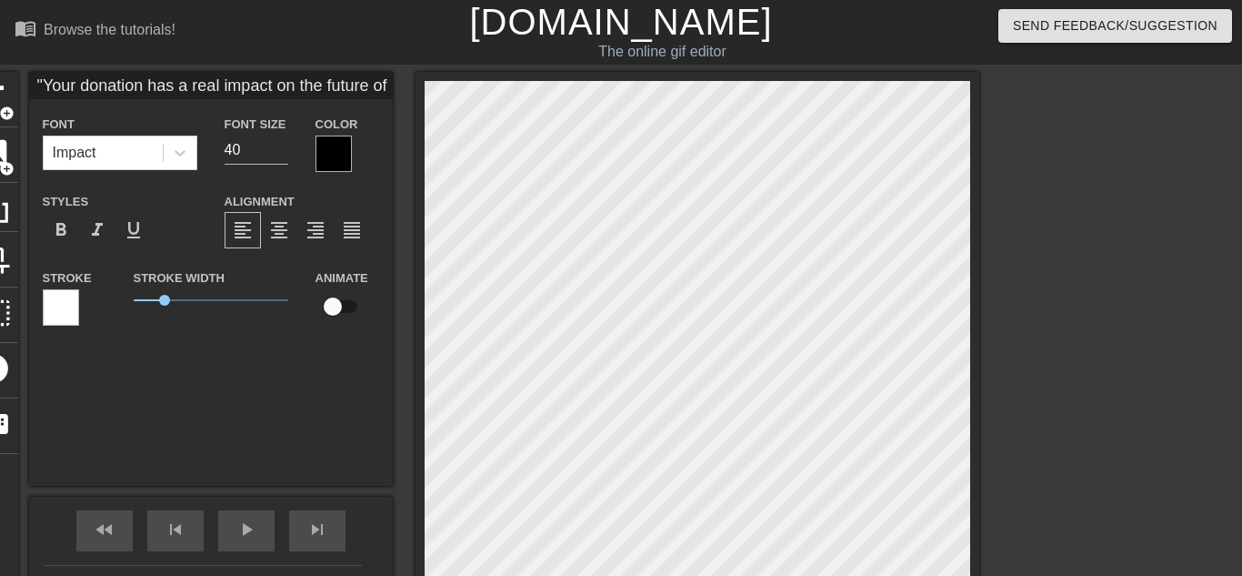
type input ""Your donation has a real impact on the future of this district. Thanks!""
type textarea ""Your donation has a real impact on the future of this district. Thanks!""
type input ""Your donation has a real impact on the future of this district. Thanks!""
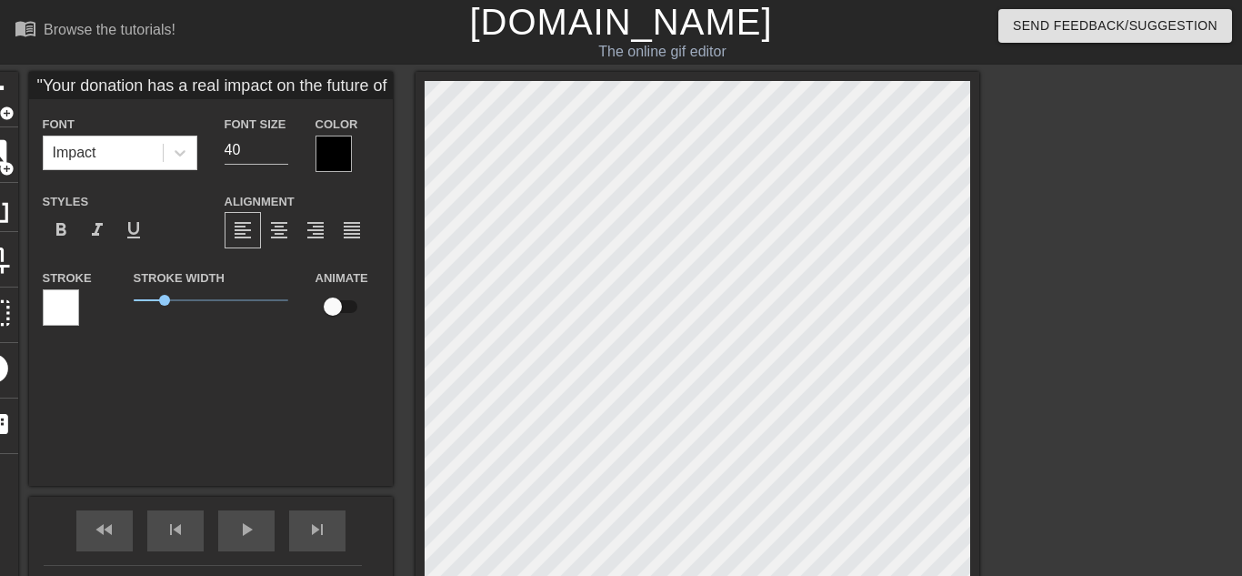
type textarea ""Your donation has a real impact on the future of this district. Thanks!""
type input ""Your donation has a real impact on the future of this district. Thanks!""
type textarea ""Your donation has a real impact on the future of this district. Thanks!""
click at [281, 226] on span "format_align_center" at bounding box center [279, 230] width 22 height 22
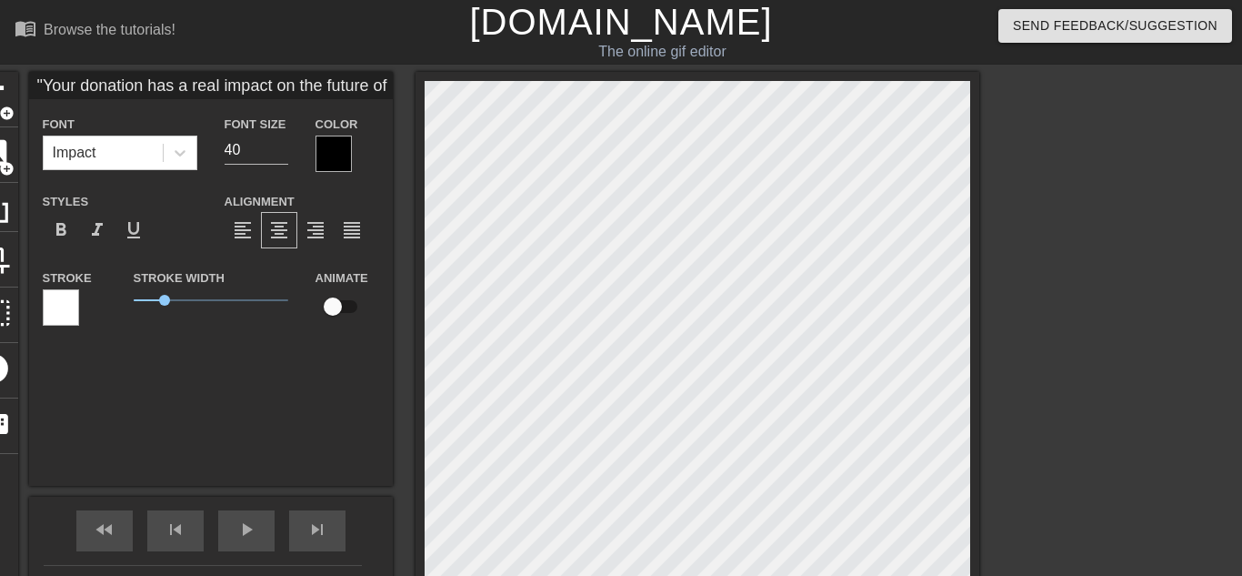
type input ""Your donation has a real impact on the future of this district. Thanks!""
type textarea ""Your donation has a real impact on the future of this district. Thanks!""
click at [337, 153] on div at bounding box center [334, 154] width 36 height 36
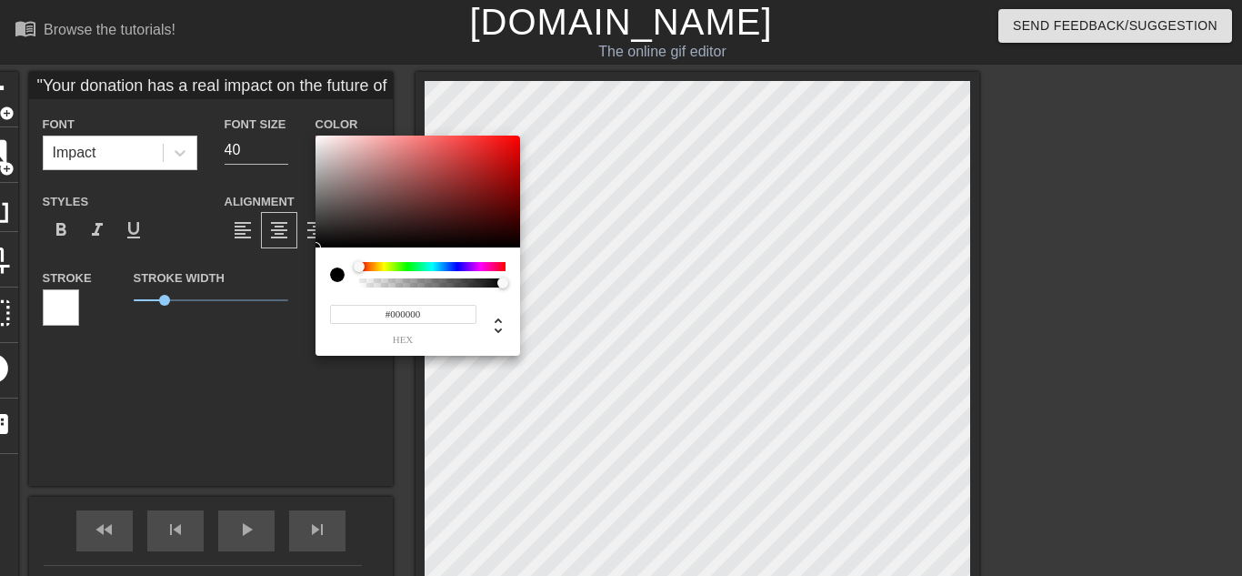
type input ""Your donation has a real impact on the future of this district. Thanks!""
type input "#F0EAEA"
click at [320, 142] on div at bounding box center [418, 192] width 205 height 113
type input ""Your donation has a real impact on the future of this district. Thanks!""
type input "#F0EBEB"
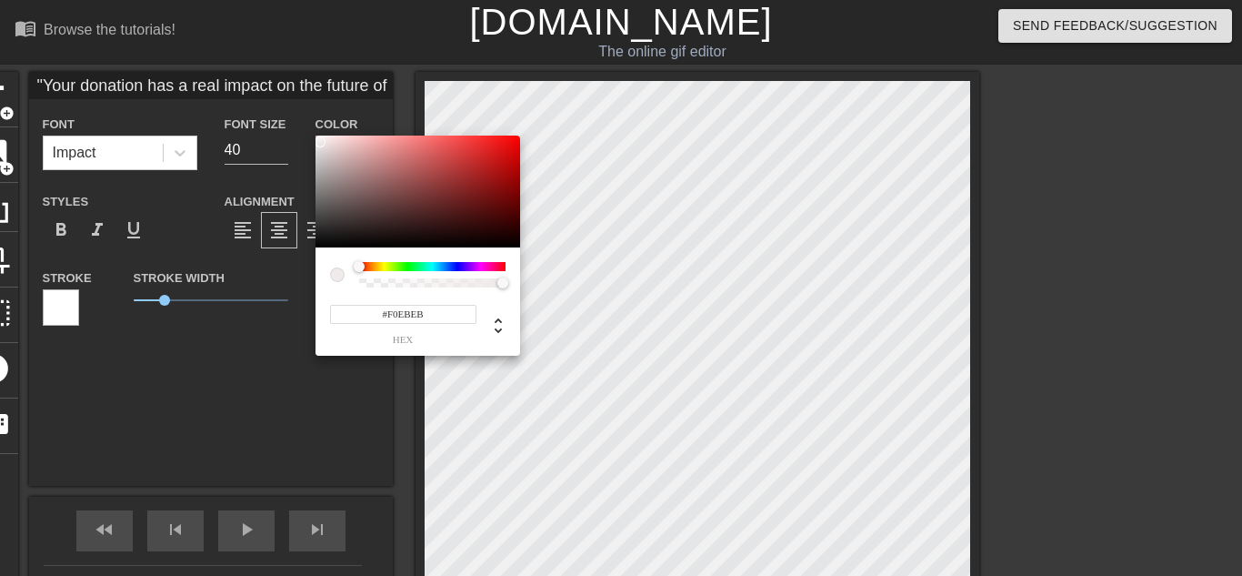
type input ""Your donation has a real impact on the future of this district. Thanks!""
type input "#F2EEEE"
type input ""Your donation has a real impact on the future of this district. Thanks!""
type input "#F8F4F4"
type input ""Your donation has a real impact on the future of this district. Thanks!""
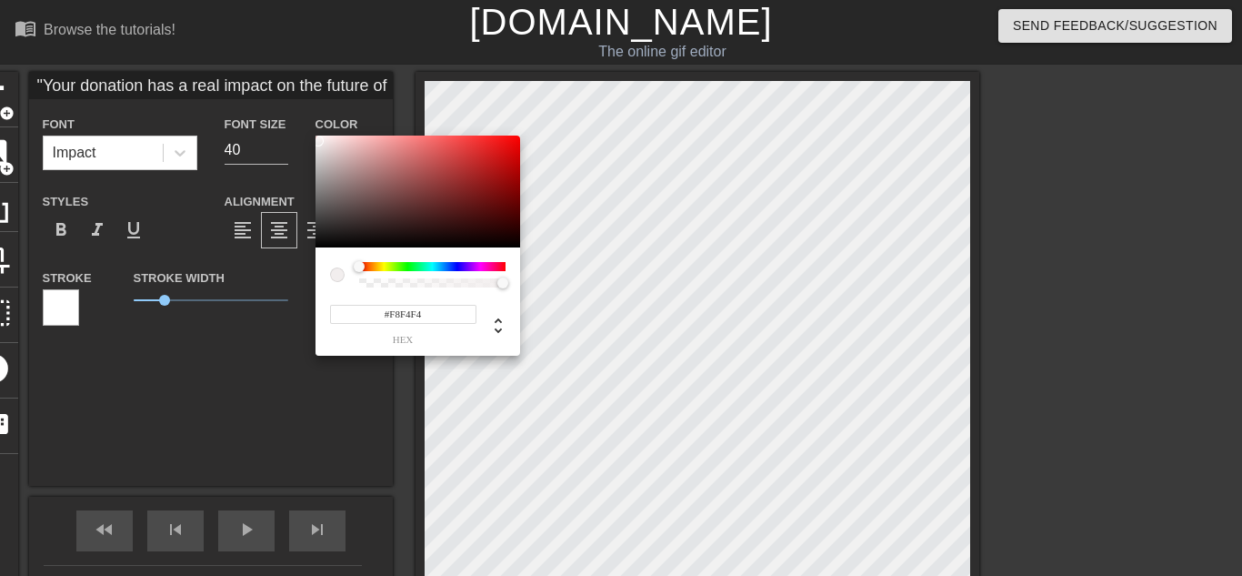
type input "#FE5555"
type input ""Your donation has a real impact on the future of this district. Thanks!""
type input "#FFC6C6"
type input ""Your donation has a real impact on the future of this district. Thanks!""
type input "#FFFFFF"
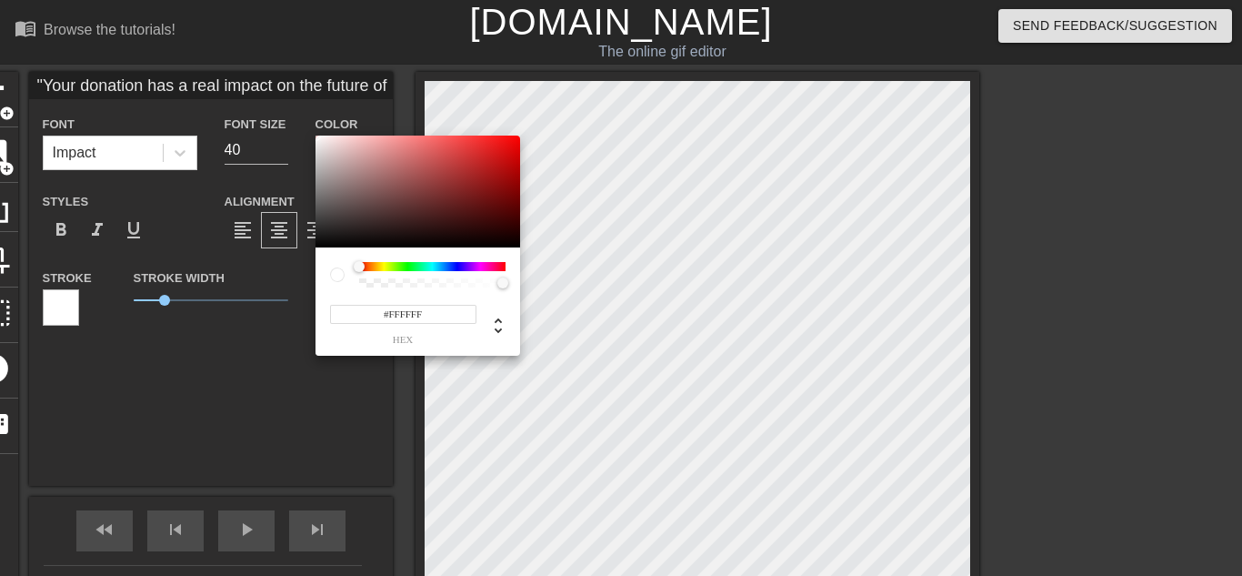
drag, startPoint x: 320, startPoint y: 142, endPoint x: 302, endPoint y: 128, distance: 22.7
click at [302, 128] on div "#FFFFFF hex" at bounding box center [621, 288] width 1242 height 576
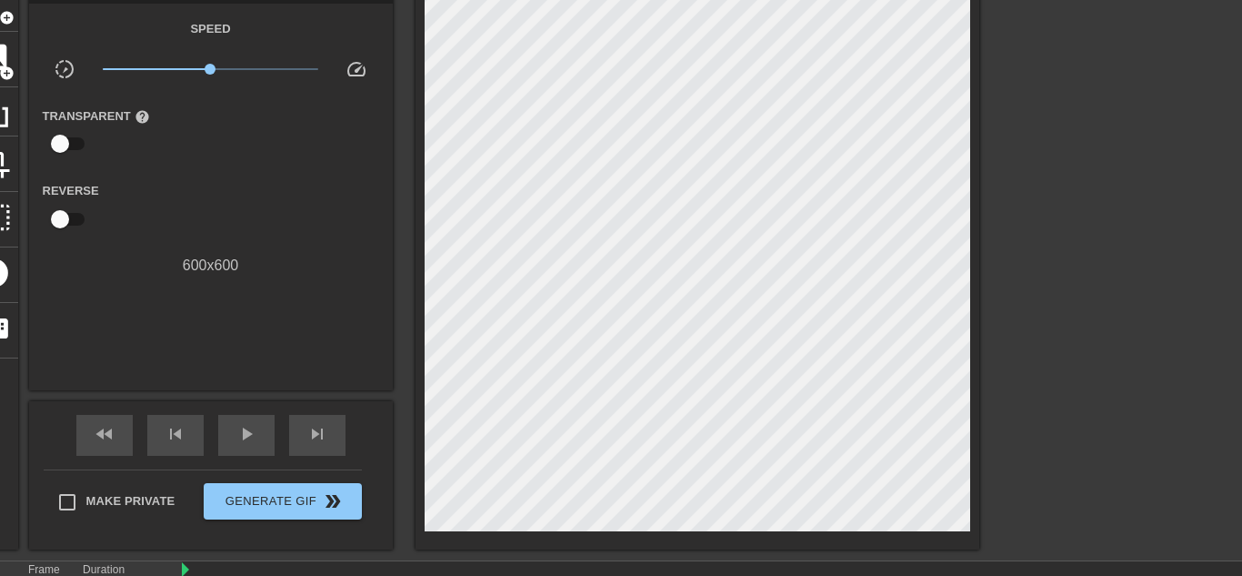
scroll to position [88, 0]
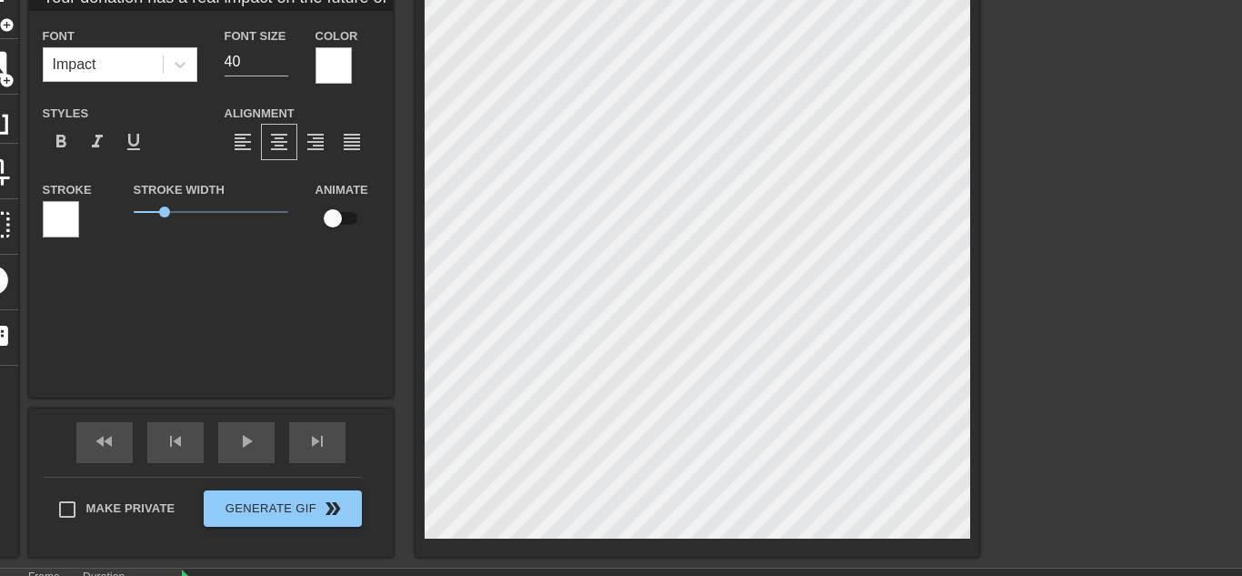
click at [62, 209] on div at bounding box center [61, 219] width 36 height 36
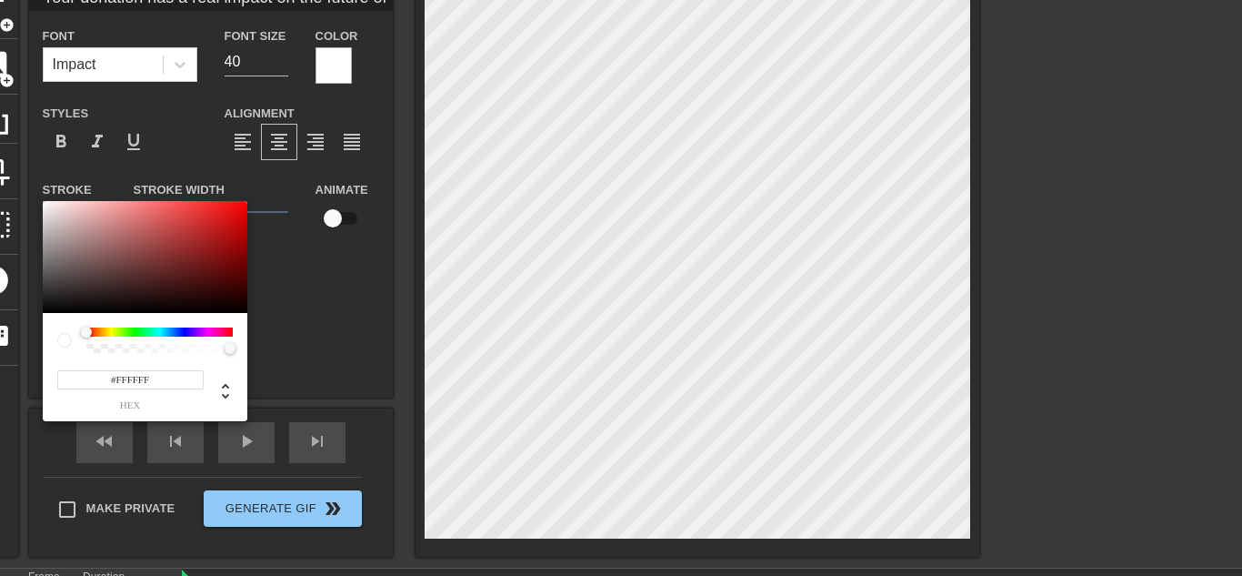
type input ""Your donation has a real impact on the future of this district. Thanks!""
type input "#070000"
click at [245, 310] on div at bounding box center [145, 257] width 205 height 113
type input ""Your donation has a real impact on the future of this district. Thanks!""
type input "#000000"
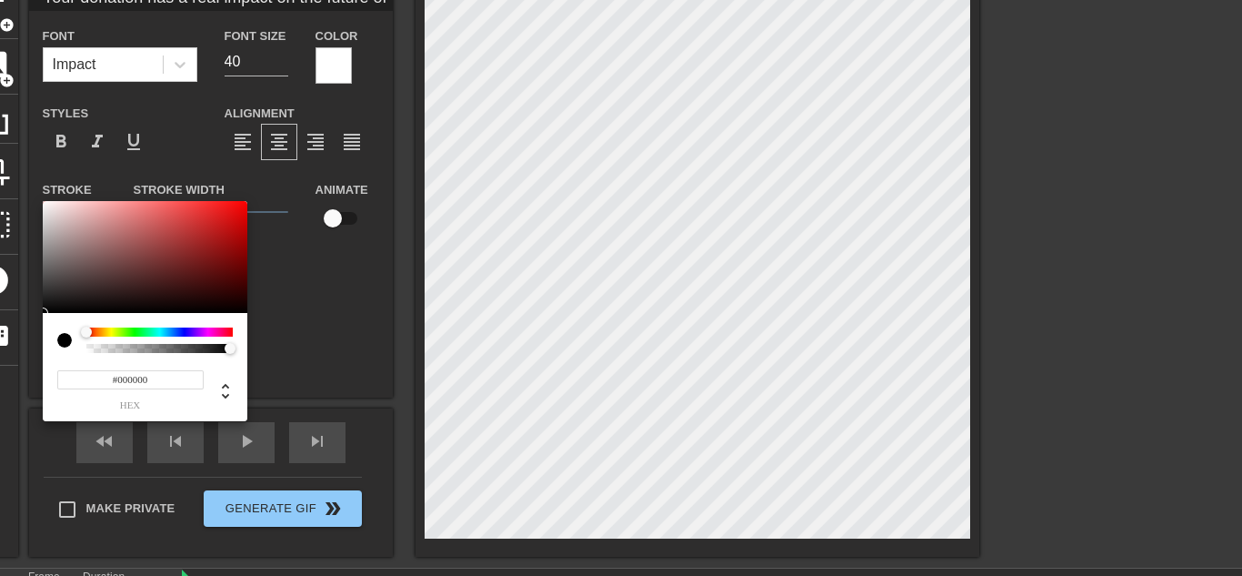
drag, startPoint x: 245, startPoint y: 310, endPoint x: 248, endPoint y: 323, distance: 13.2
click at [248, 323] on div "#000000 hex" at bounding box center [621, 288] width 1242 height 576
type input ""Your donation has a real impact on the future of this district. Thanks!""
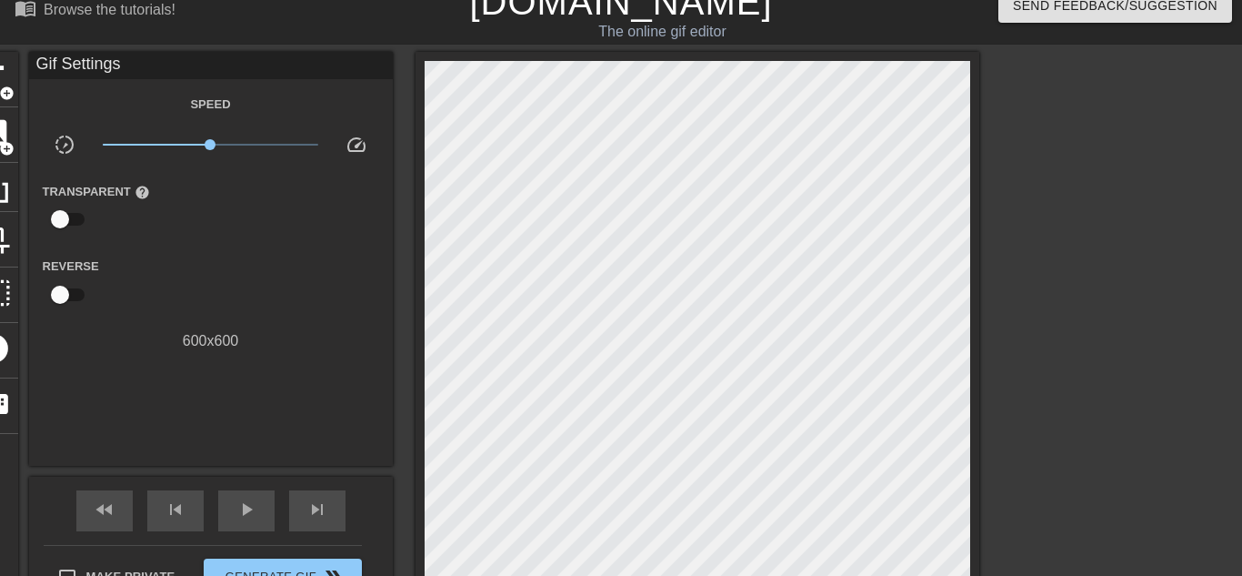
scroll to position [26, 0]
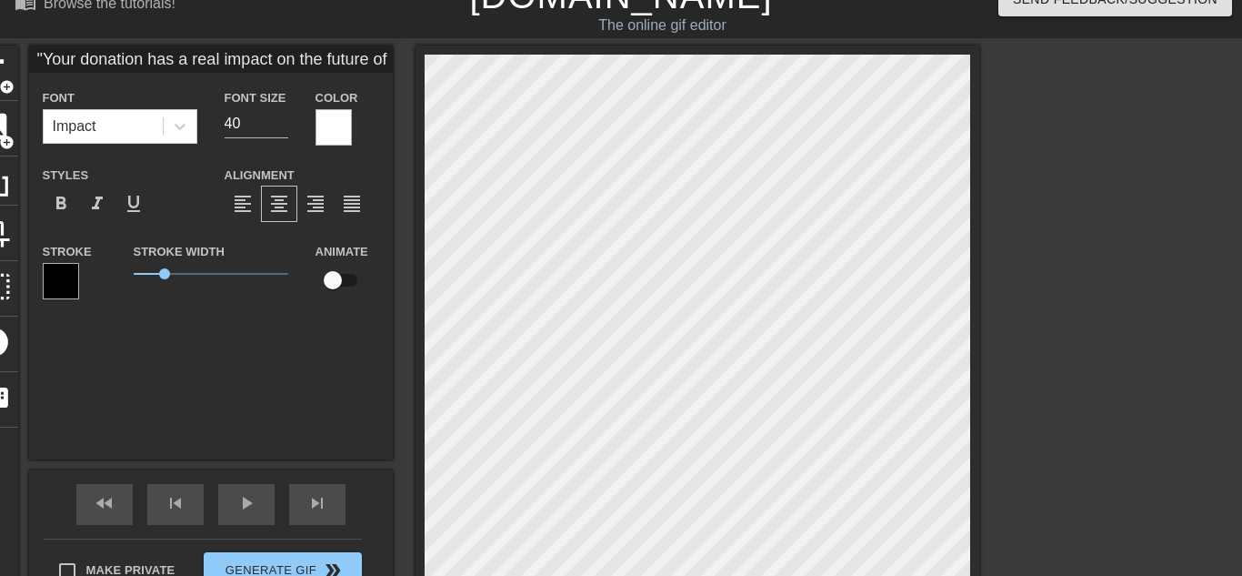
click at [72, 287] on div at bounding box center [61, 281] width 36 height 36
drag, startPoint x: 165, startPoint y: 276, endPoint x: 128, endPoint y: 280, distance: 36.7
click at [128, 280] on div "Stroke Width 0" at bounding box center [211, 277] width 182 height 75
type input ""Your donation has a real impact on the future of this district. Thanks!""
click at [135, 275] on span "0.05" at bounding box center [134, 273] width 11 height 11
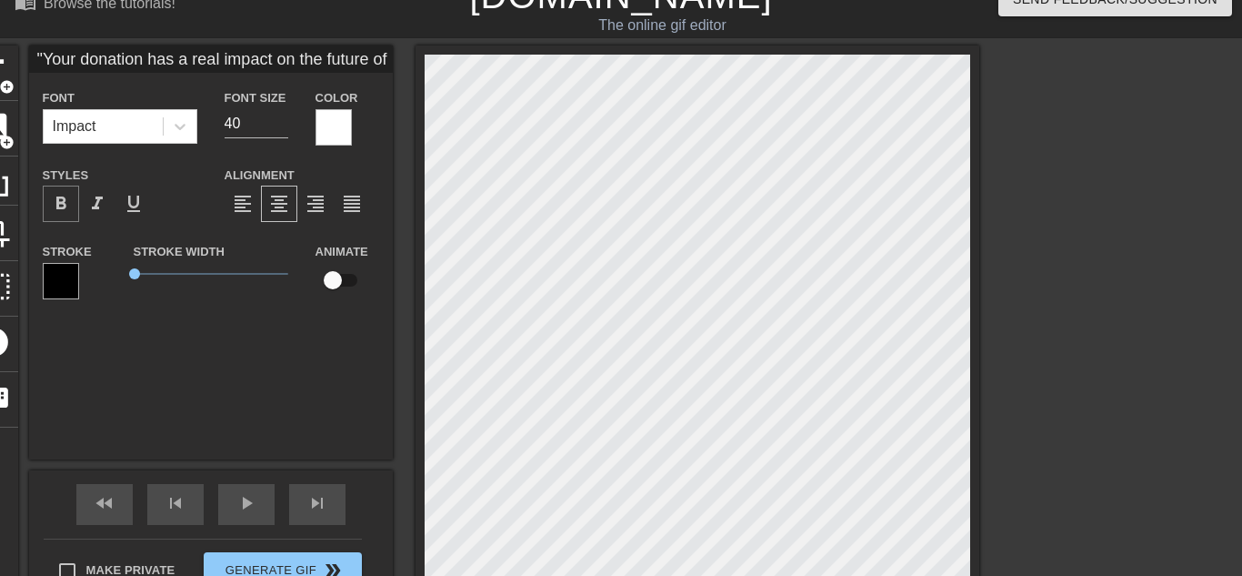
click at [66, 205] on span "format_bold" at bounding box center [61, 204] width 22 height 22
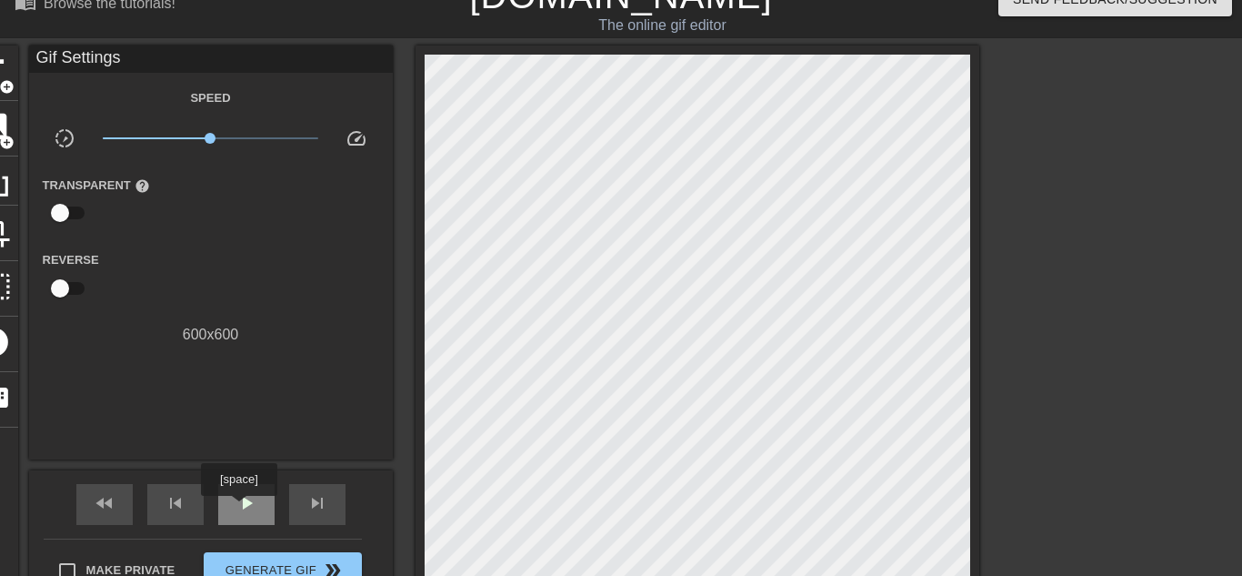
click at [239, 508] on span "play_arrow" at bounding box center [247, 503] width 22 height 22
click at [239, 508] on span "pause" at bounding box center [247, 503] width 22 height 22
click at [239, 508] on span "play_arrow" at bounding box center [247, 503] width 22 height 22
click at [239, 508] on span "pause" at bounding box center [247, 503] width 22 height 22
type input "30"
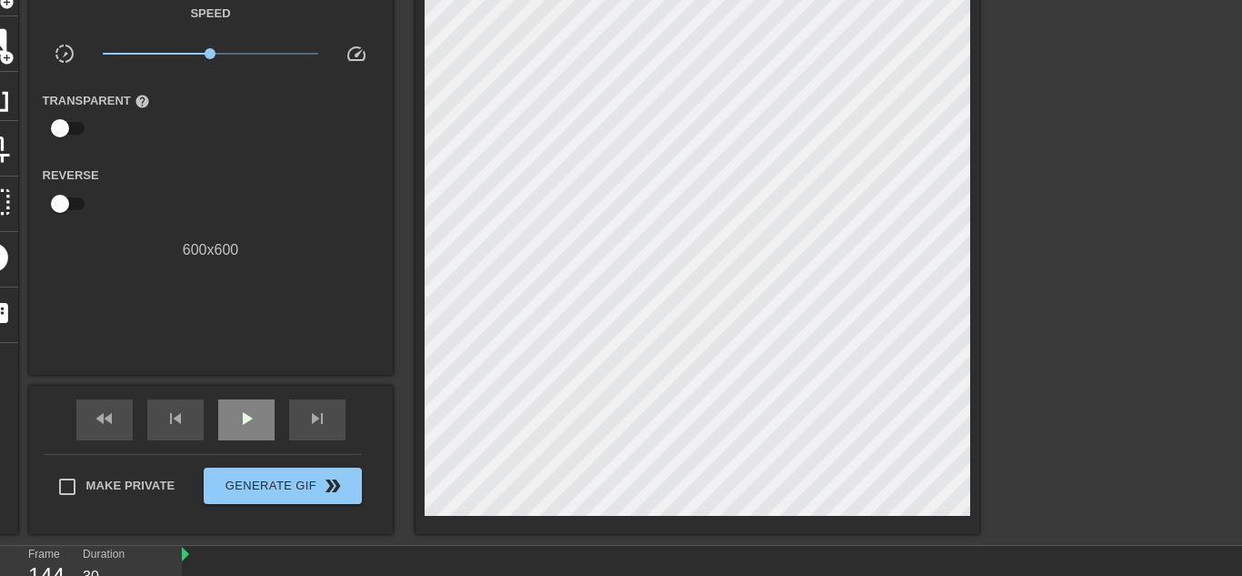
scroll to position [109, 0]
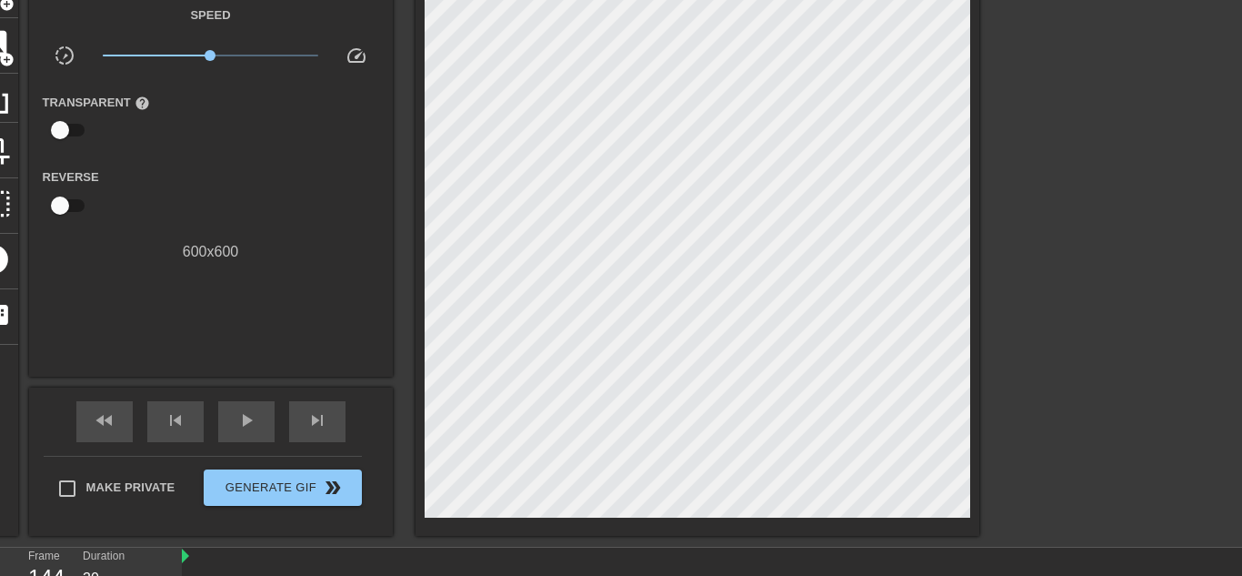
click at [135, 104] on span "help" at bounding box center [142, 102] width 15 height 15
click at [136, 100] on span "help" at bounding box center [142, 102] width 15 height 15
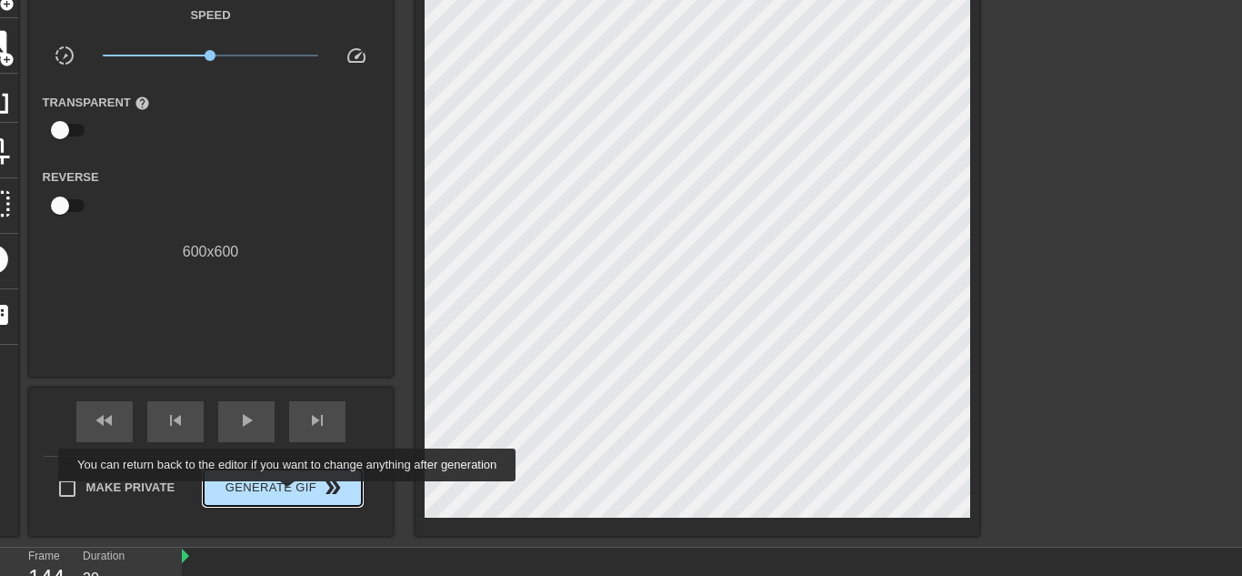
click at [283, 494] on span "Generate Gif double_arrow" at bounding box center [282, 488] width 143 height 22
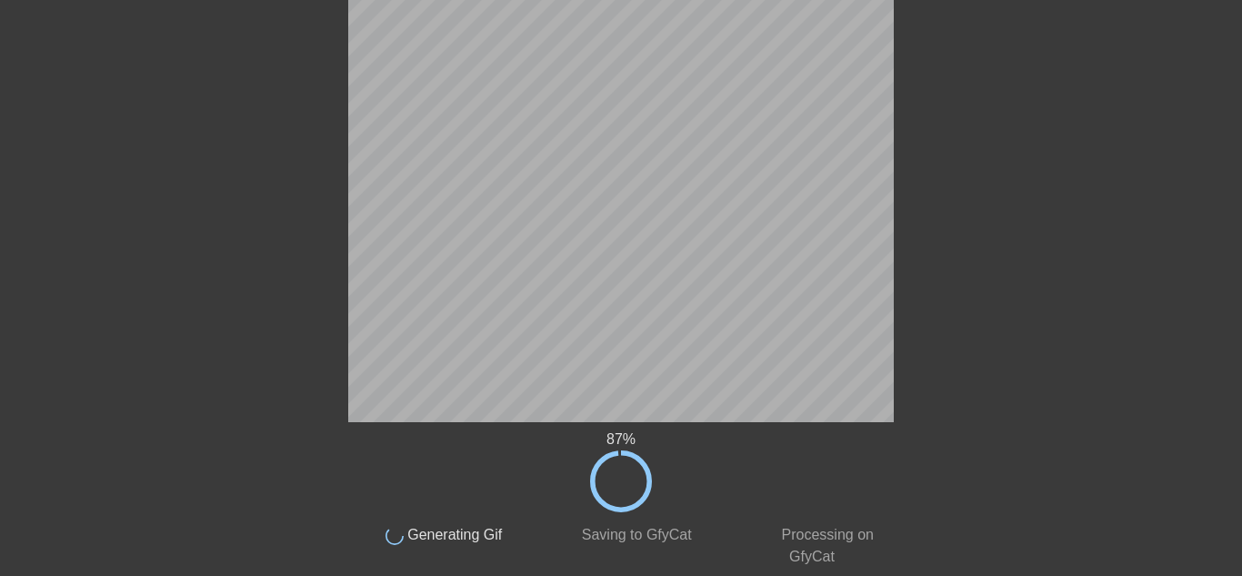
scroll to position [0, 0]
